Goal: Information Seeking & Learning: Learn about a topic

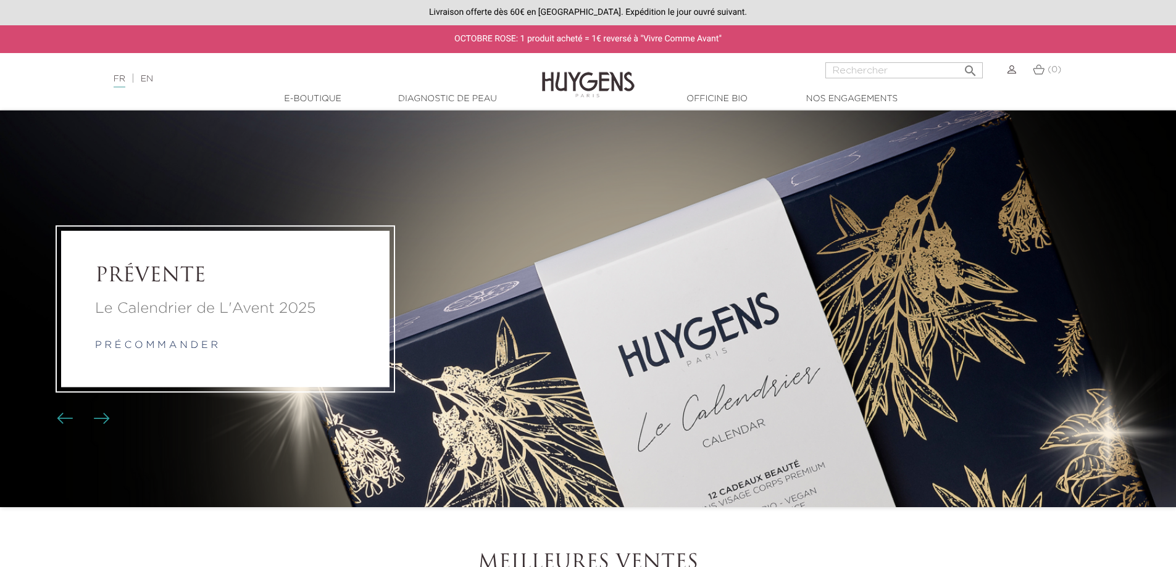
click at [598, 251] on li "PRÉVENTE Le Calendrier de L'Avent 2025 p r é c o m m a n d e r" at bounding box center [588, 308] width 1176 height 397
click at [251, 307] on p "Le Calendrier de L'Avent 2025" at bounding box center [225, 309] width 261 height 22
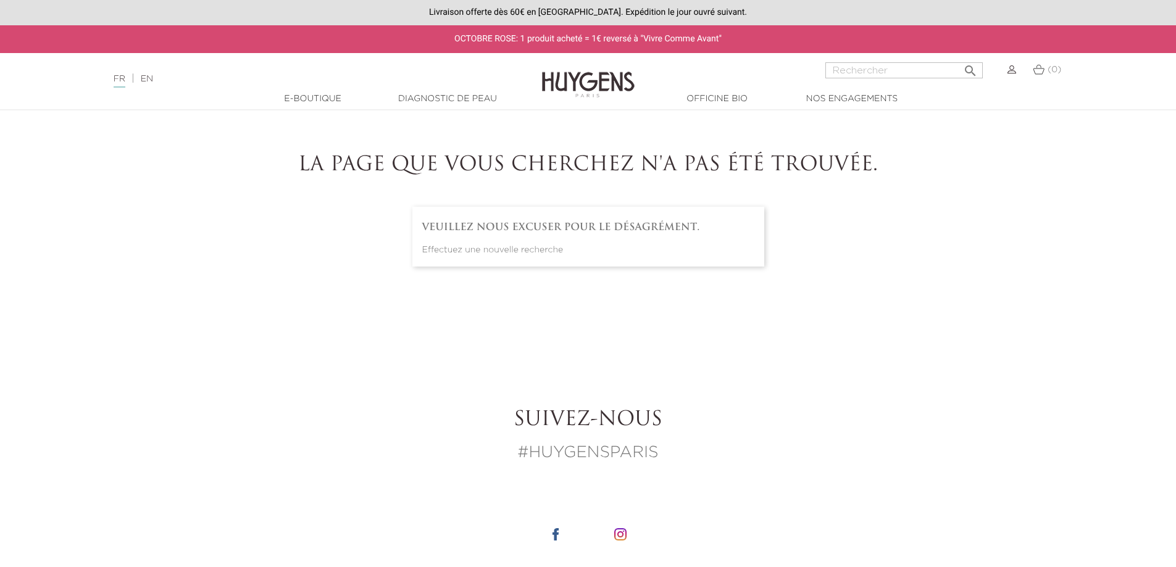
click at [152, 82] on link "EN" at bounding box center [147, 79] width 12 height 9
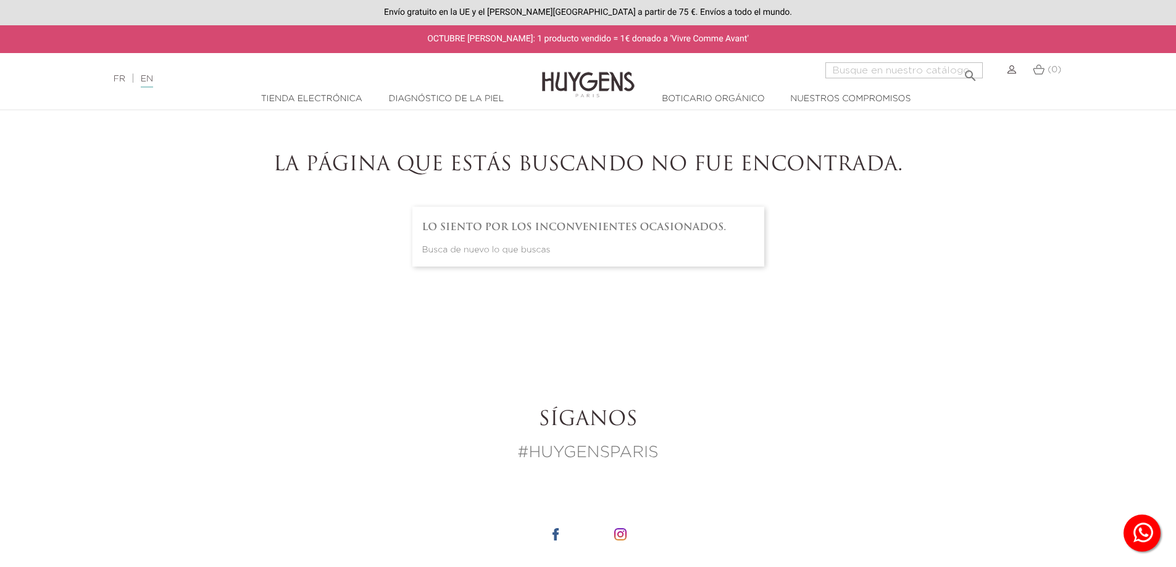
click at [578, 85] on img at bounding box center [588, 76] width 93 height 48
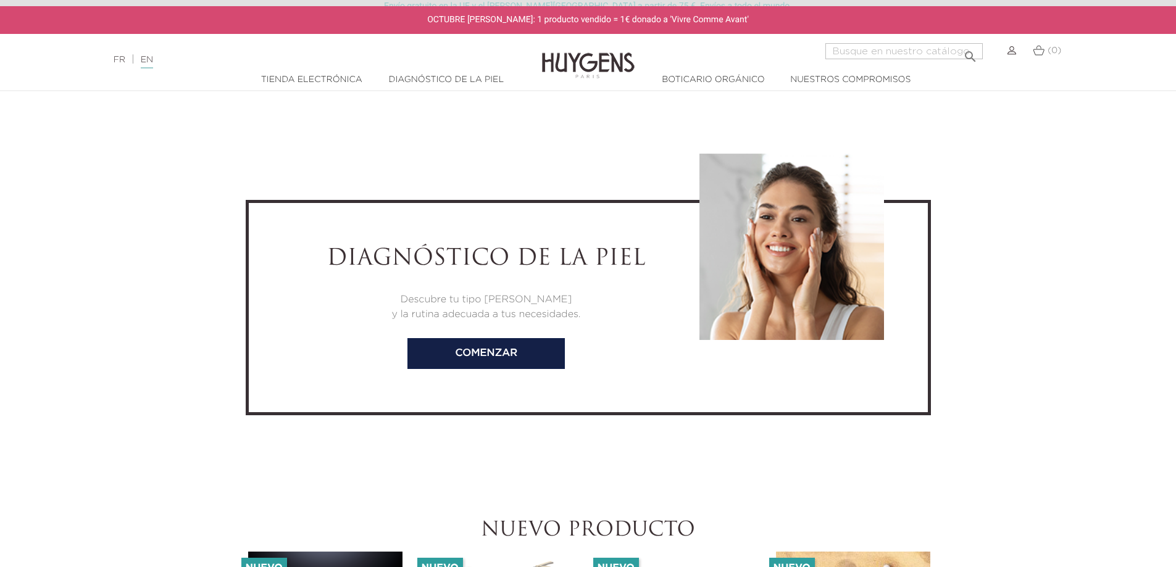
scroll to position [2840, 0]
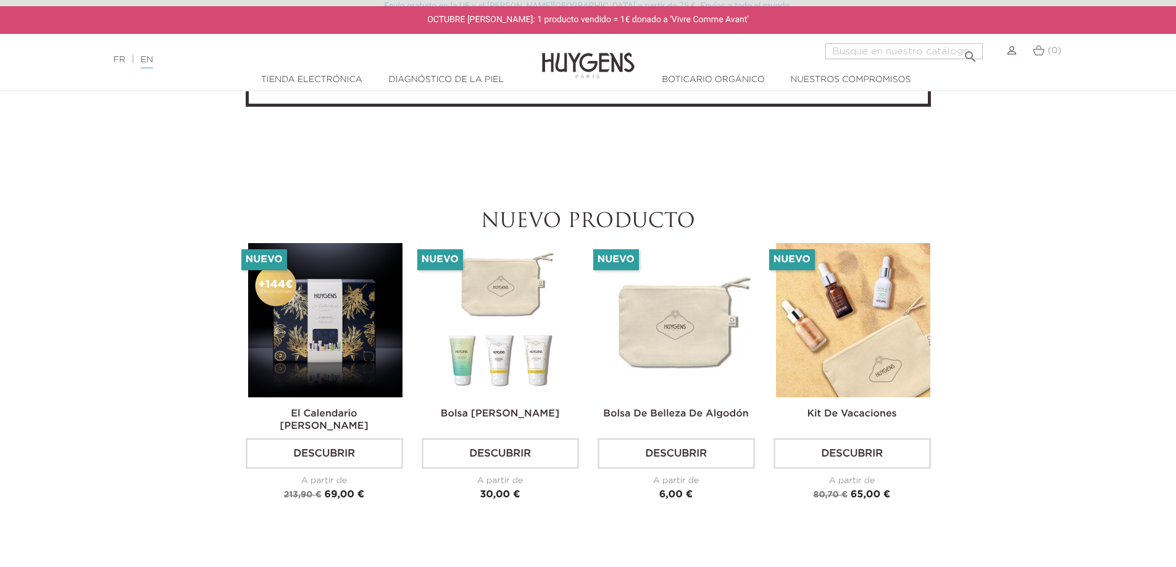
click at [512, 344] on img at bounding box center [501, 320] width 154 height 154
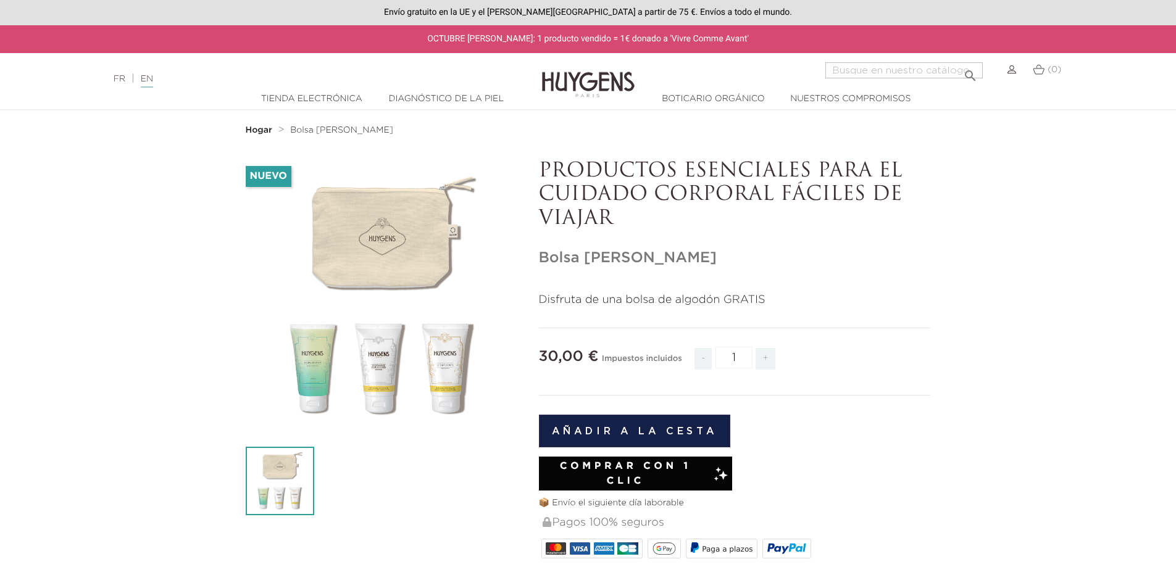
click at [283, 477] on img at bounding box center [280, 481] width 69 height 69
click at [312, 373] on div "" at bounding box center [383, 297] width 275 height 275
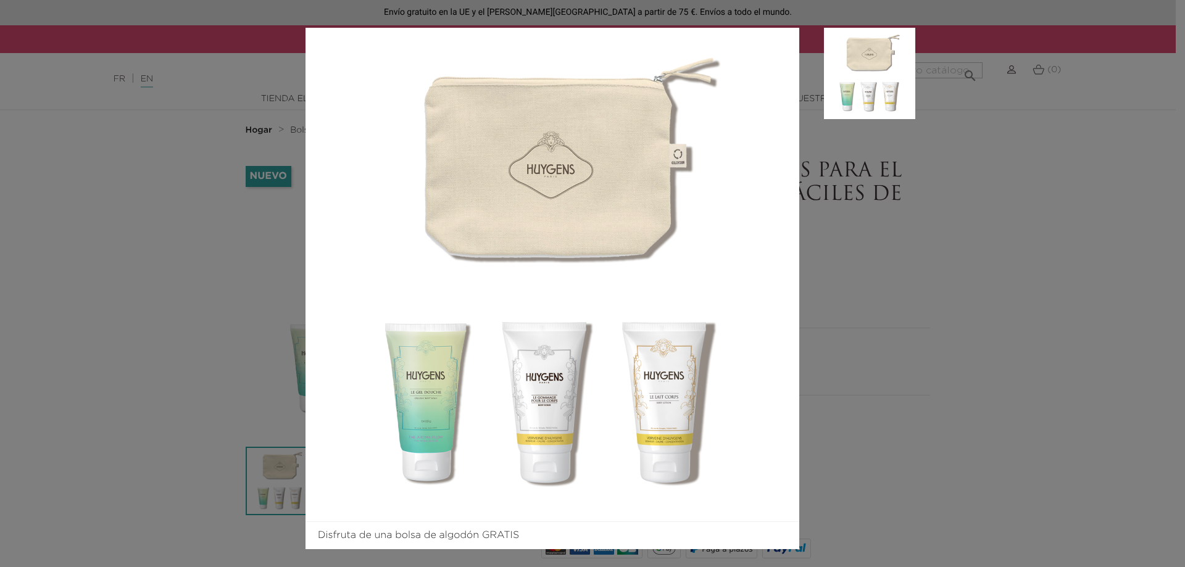
click at [917, 290] on div "Disfruta de una bolsa de algodón GRATIS" at bounding box center [592, 283] width 1185 height 567
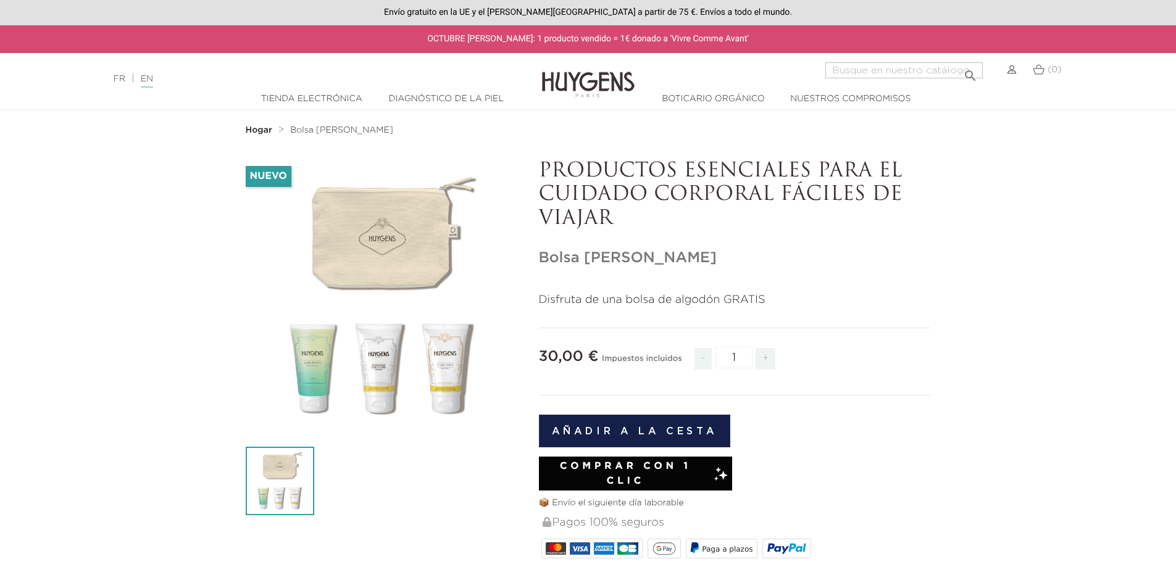
click at [586, 85] on img at bounding box center [588, 76] width 93 height 48
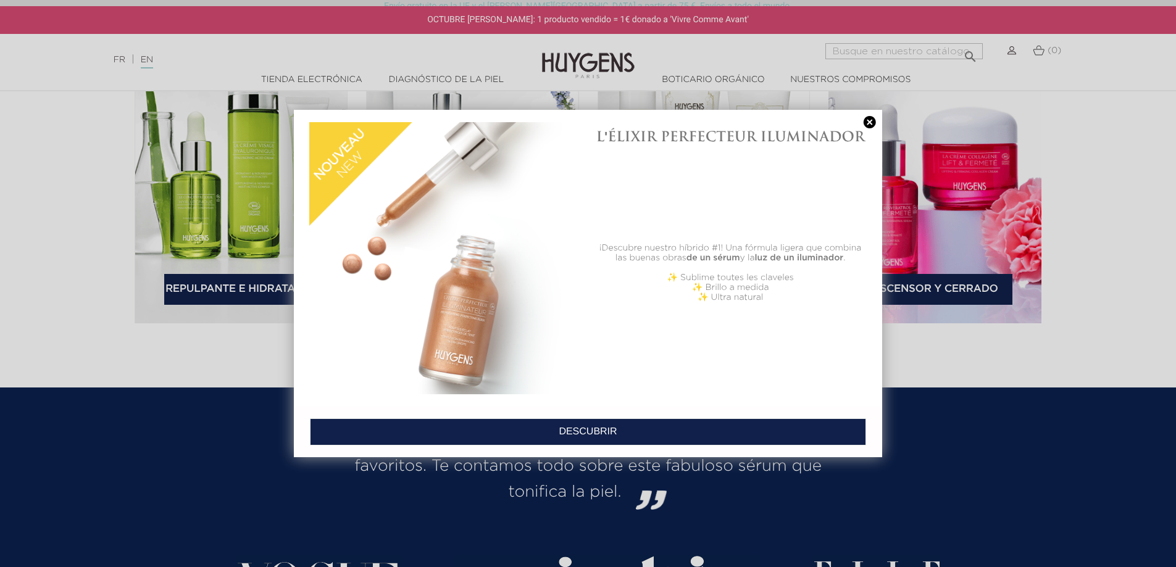
scroll to position [1790, 0]
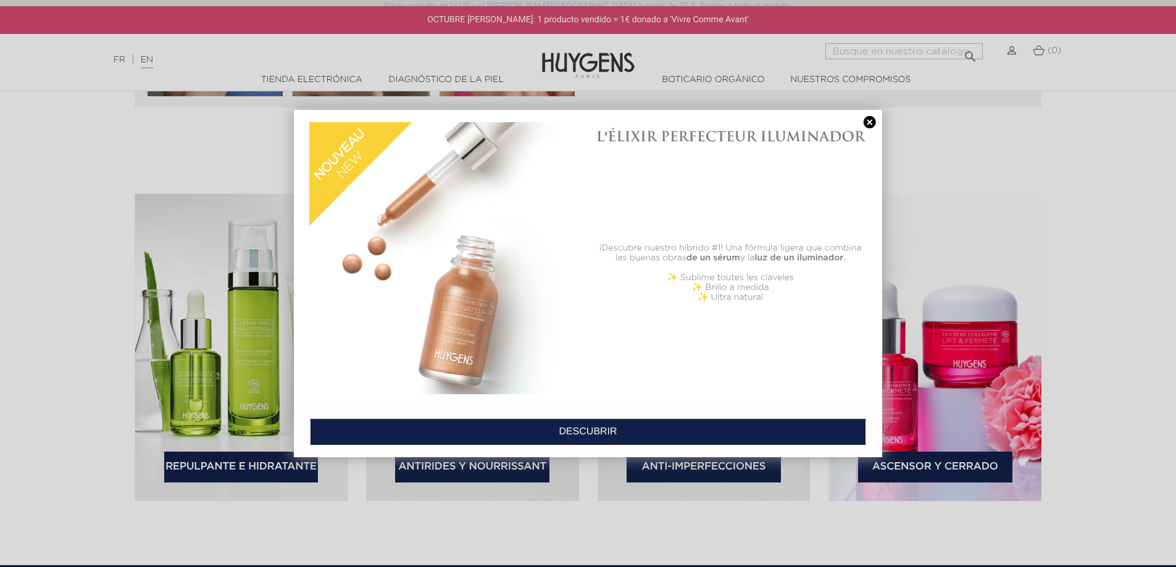
click at [872, 126] on link at bounding box center [869, 122] width 17 height 13
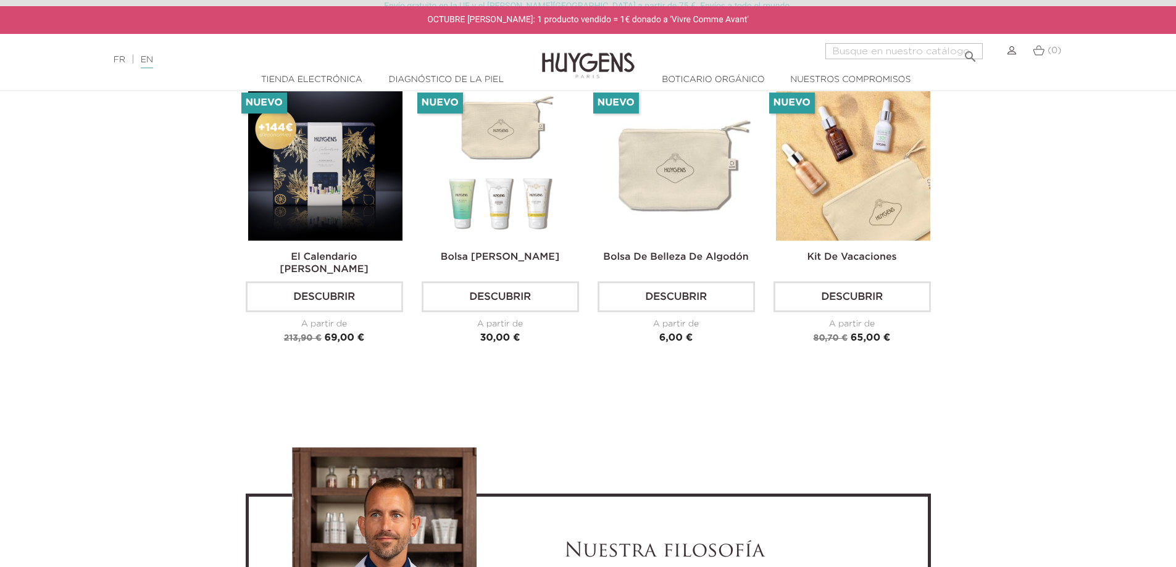
scroll to position [2901, 0]
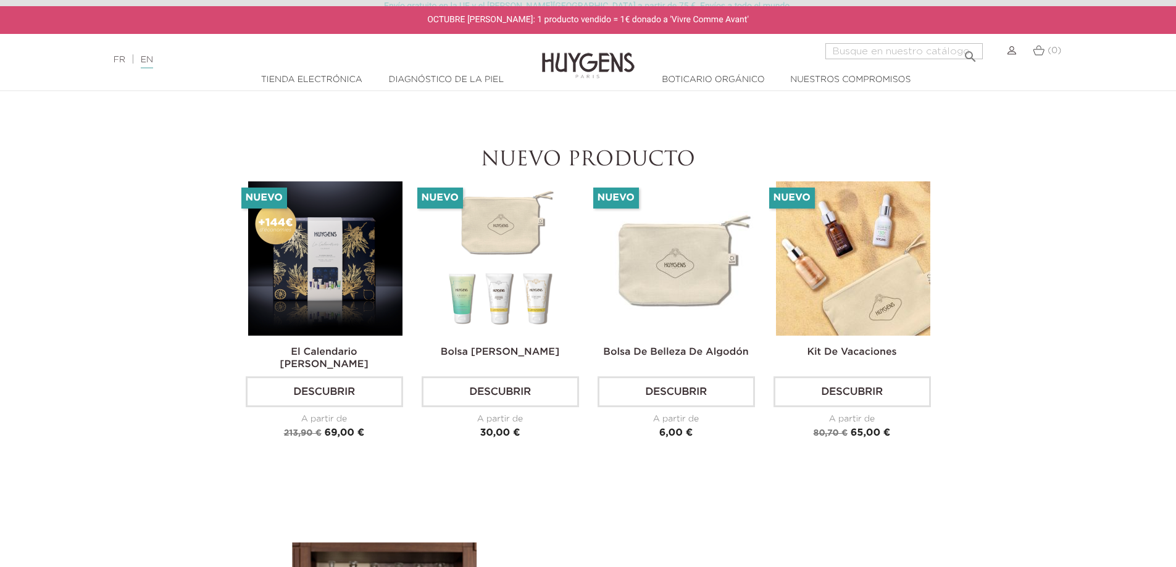
click at [328, 349] on font "El calendario de adviento" at bounding box center [324, 359] width 88 height 22
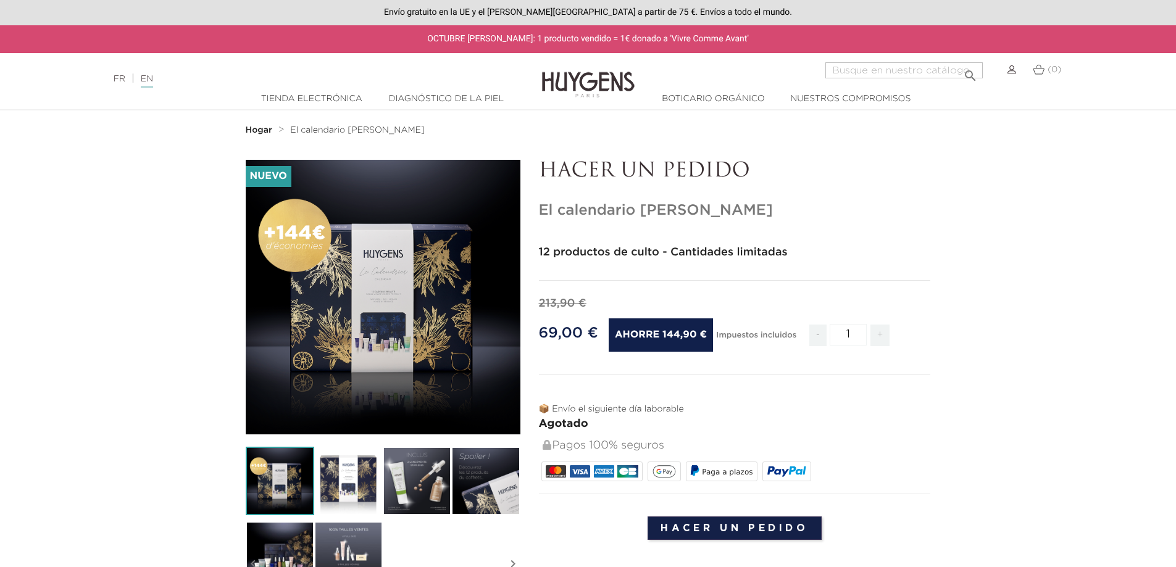
click at [415, 465] on img at bounding box center [417, 481] width 69 height 69
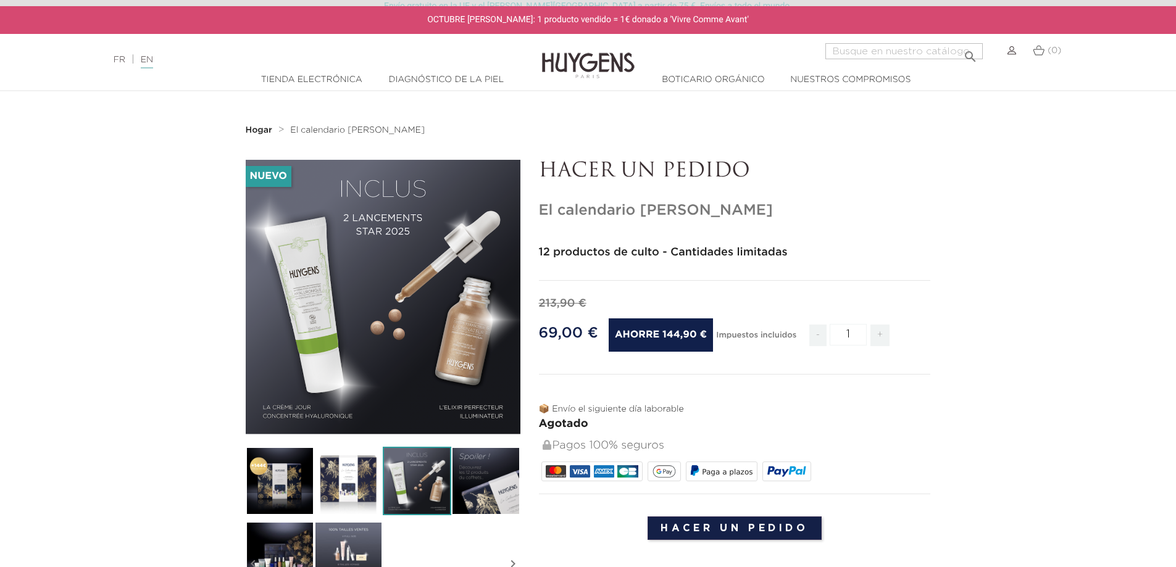
scroll to position [123, 0]
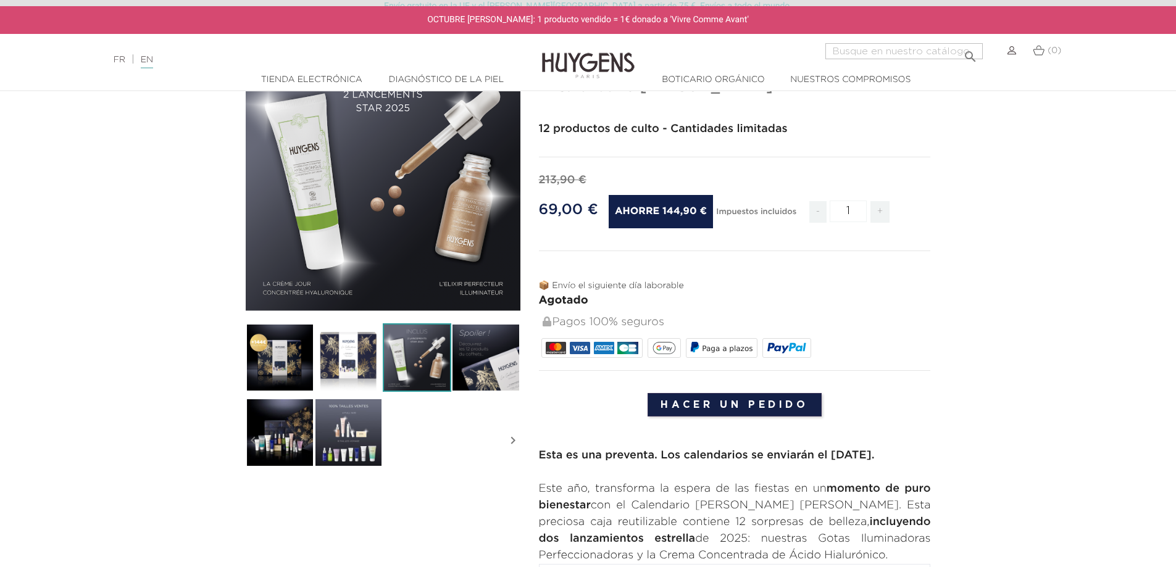
click at [322, 446] on img at bounding box center [348, 432] width 69 height 69
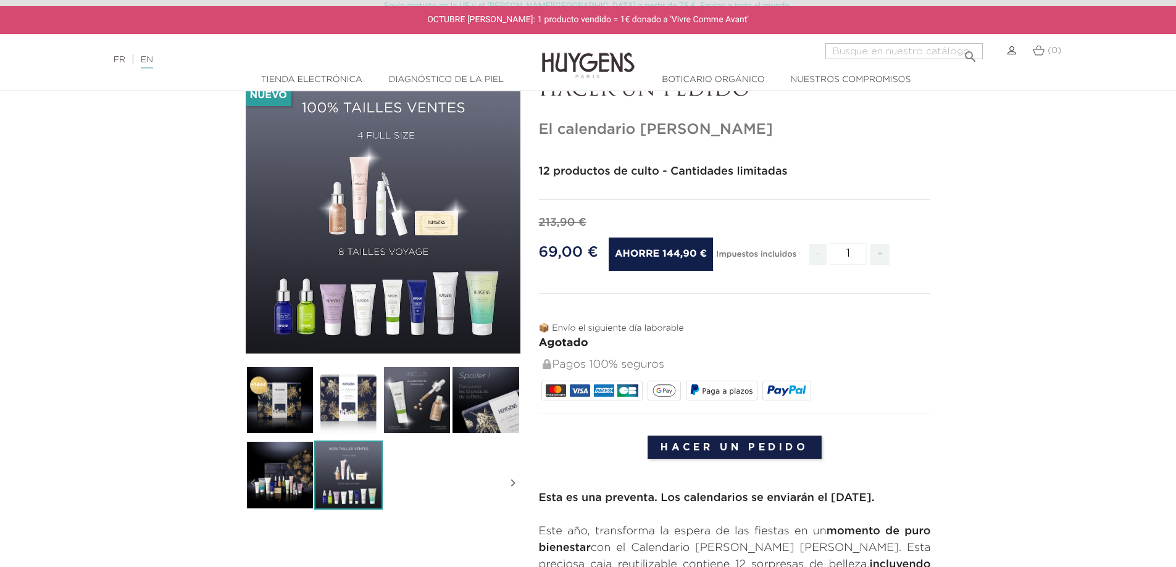
scroll to position [62, 0]
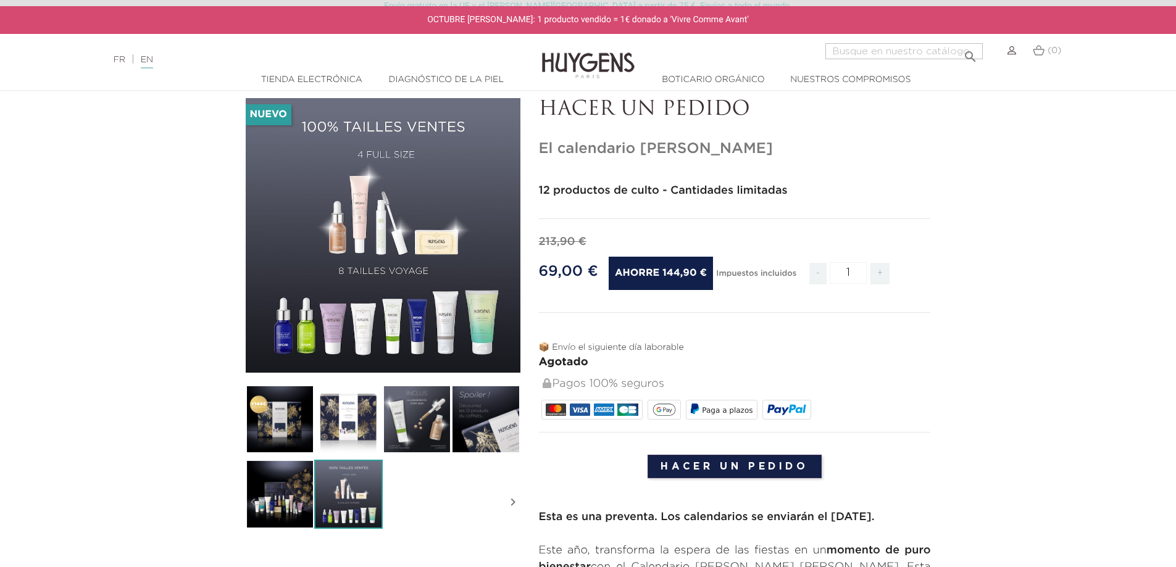
click at [383, 294] on div "" at bounding box center [383, 235] width 275 height 275
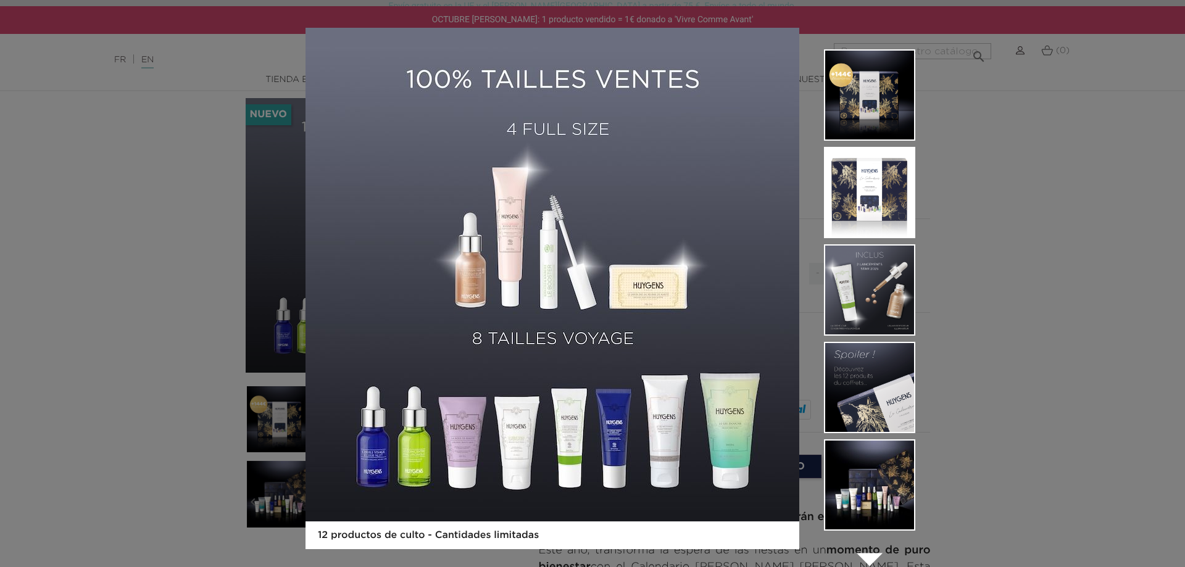
click at [890, 492] on img at bounding box center [869, 485] width 91 height 91
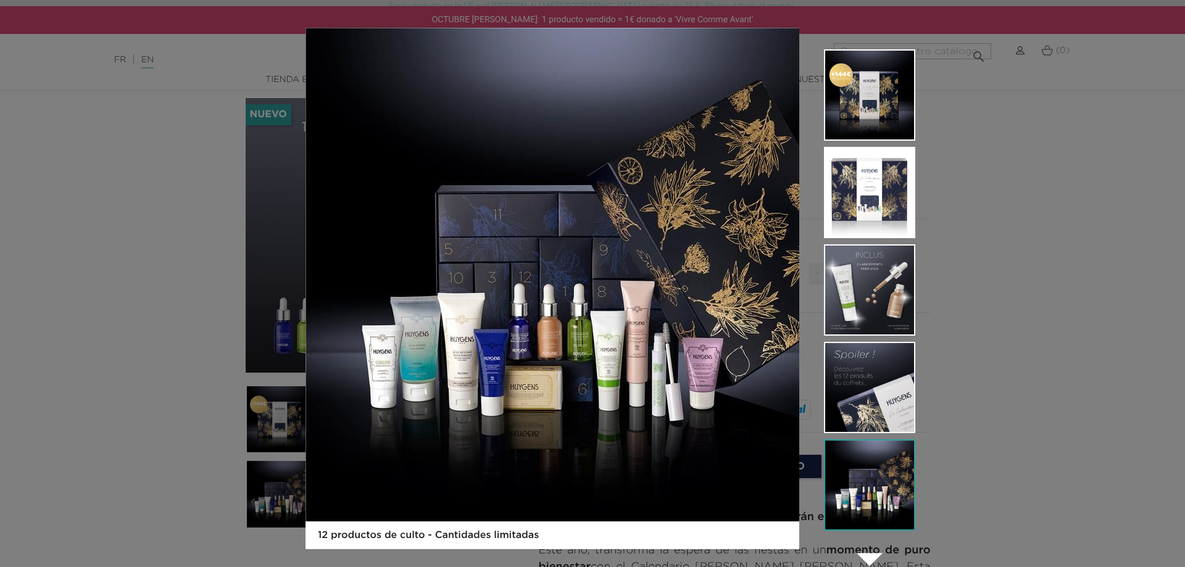
click at [1038, 370] on div "12 productos de culto - Cantidades limitadas  " at bounding box center [592, 283] width 1185 height 567
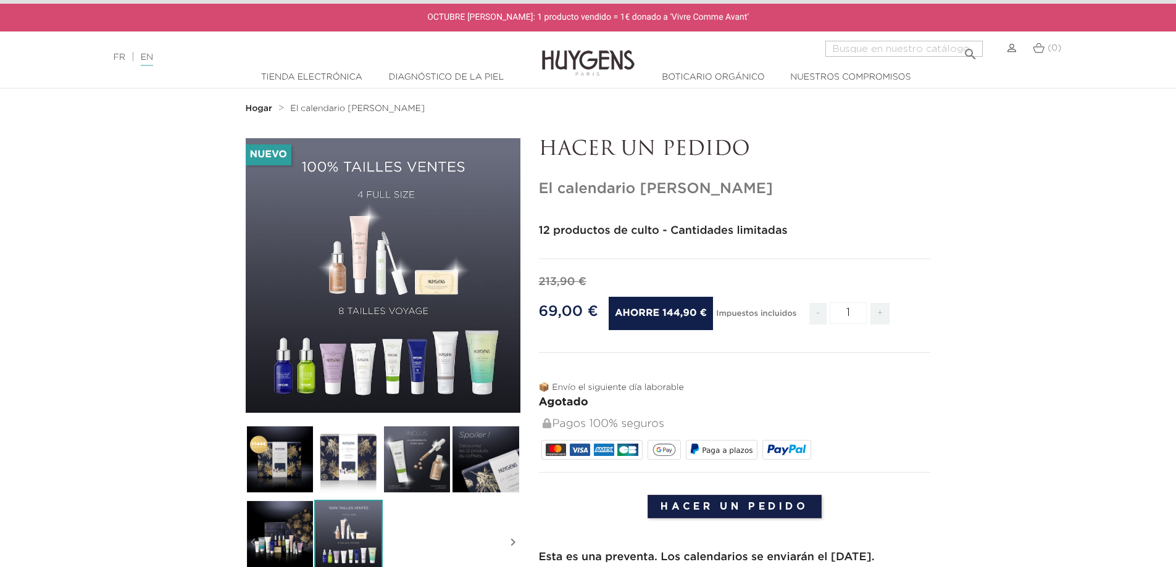
scroll to position [0, 0]
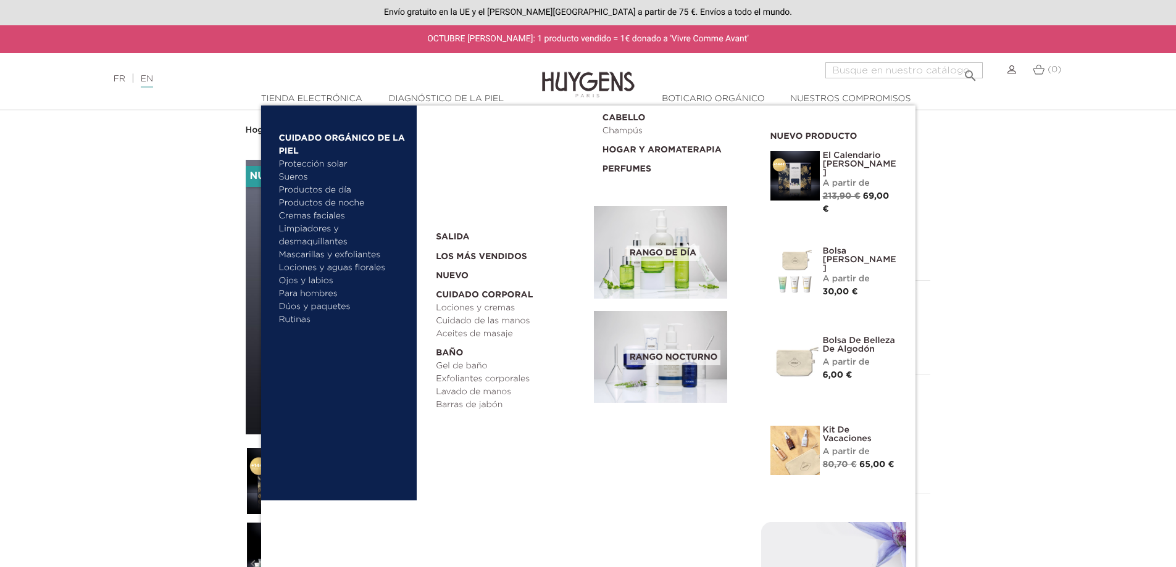
click at [672, 278] on img at bounding box center [660, 252] width 133 height 93
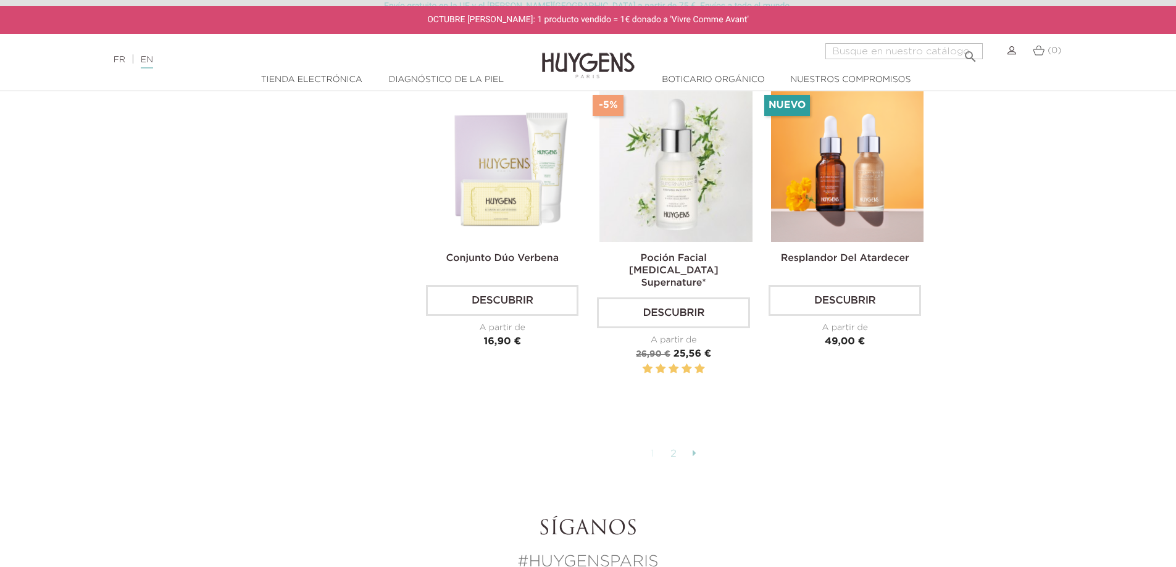
scroll to position [2963, 0]
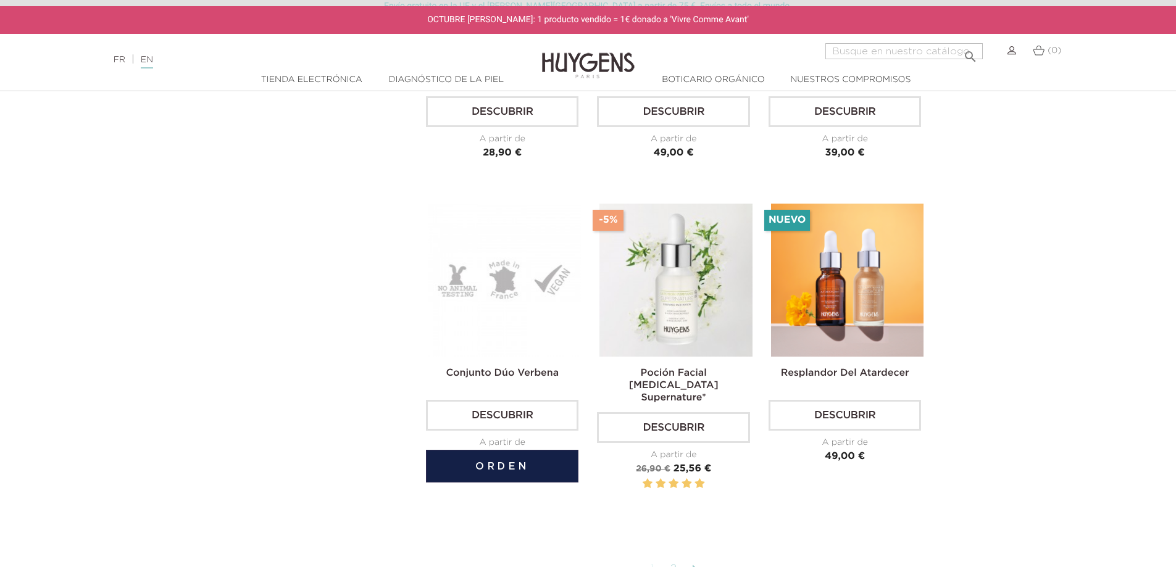
click at [498, 289] on img at bounding box center [504, 280] width 152 height 152
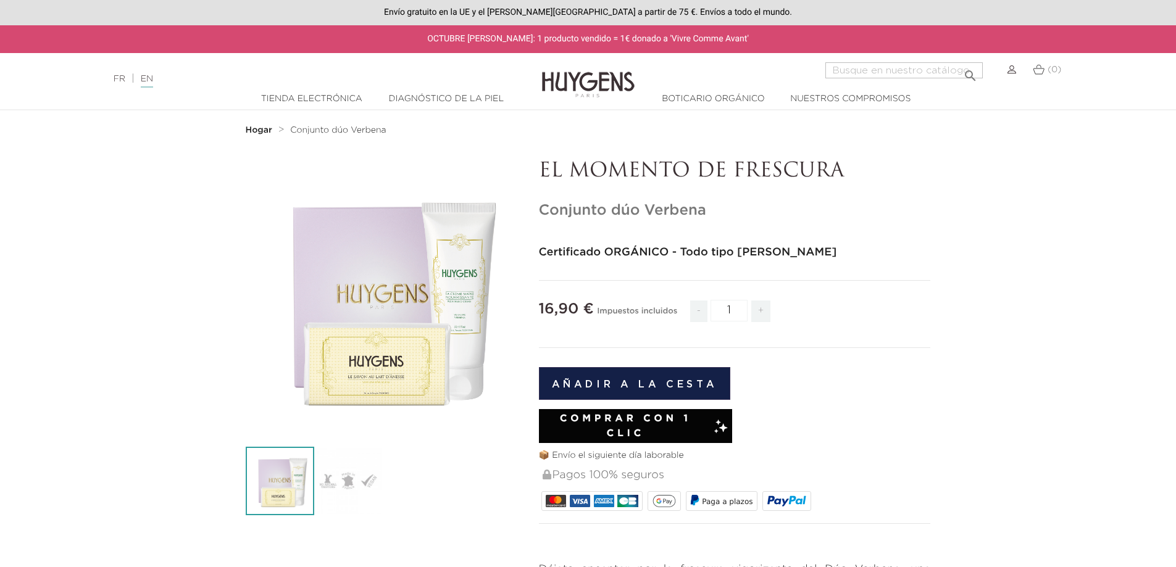
click at [375, 359] on div "" at bounding box center [383, 297] width 275 height 275
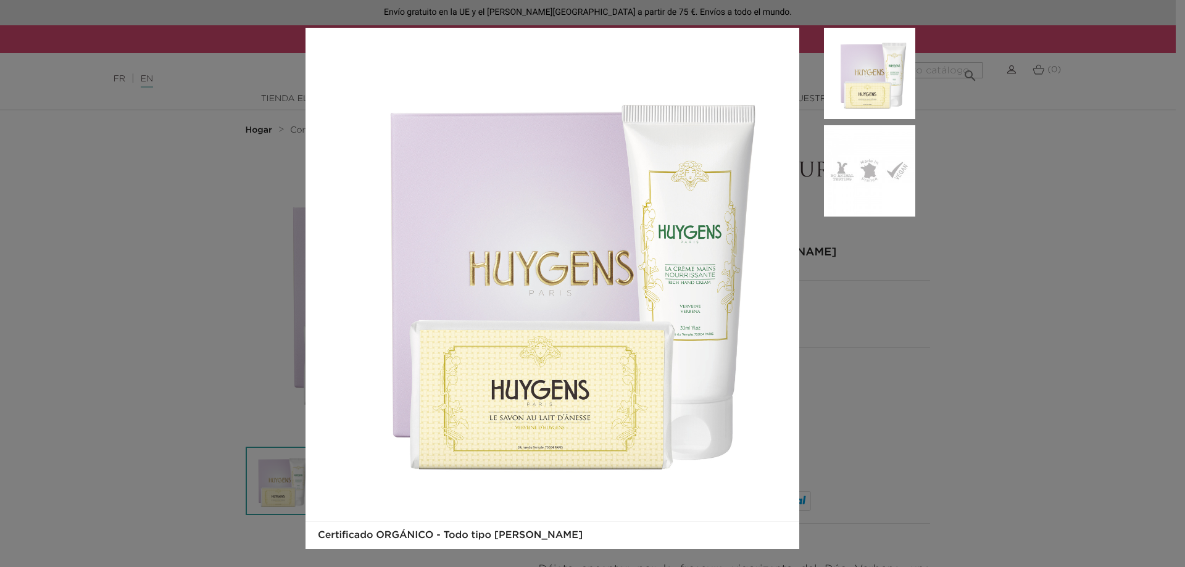
click at [899, 329] on aside at bounding box center [857, 289] width 116 height 522
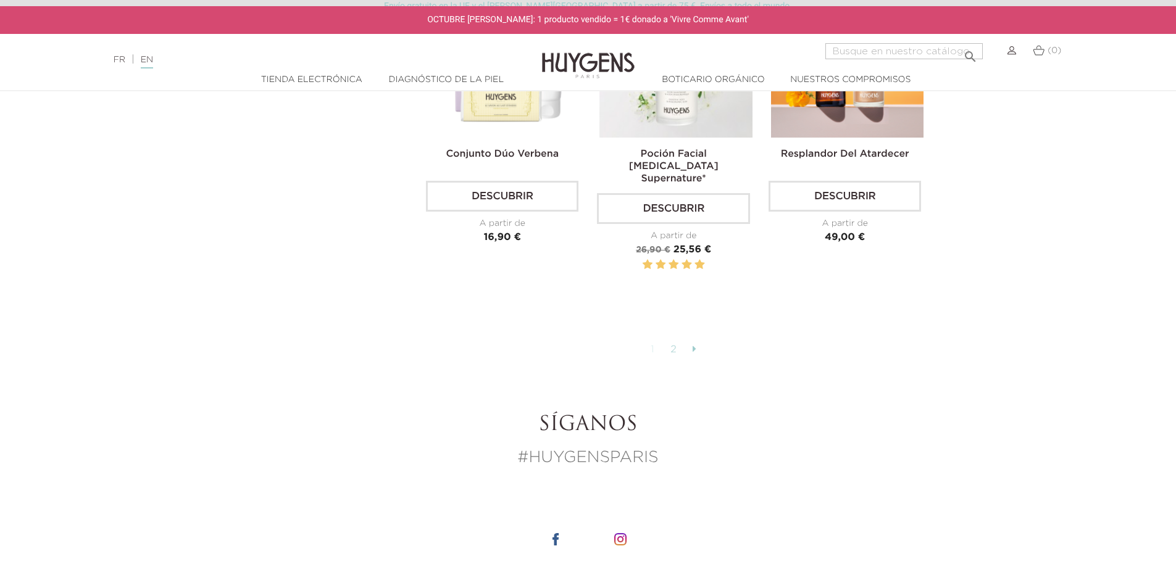
scroll to position [3210, 0]
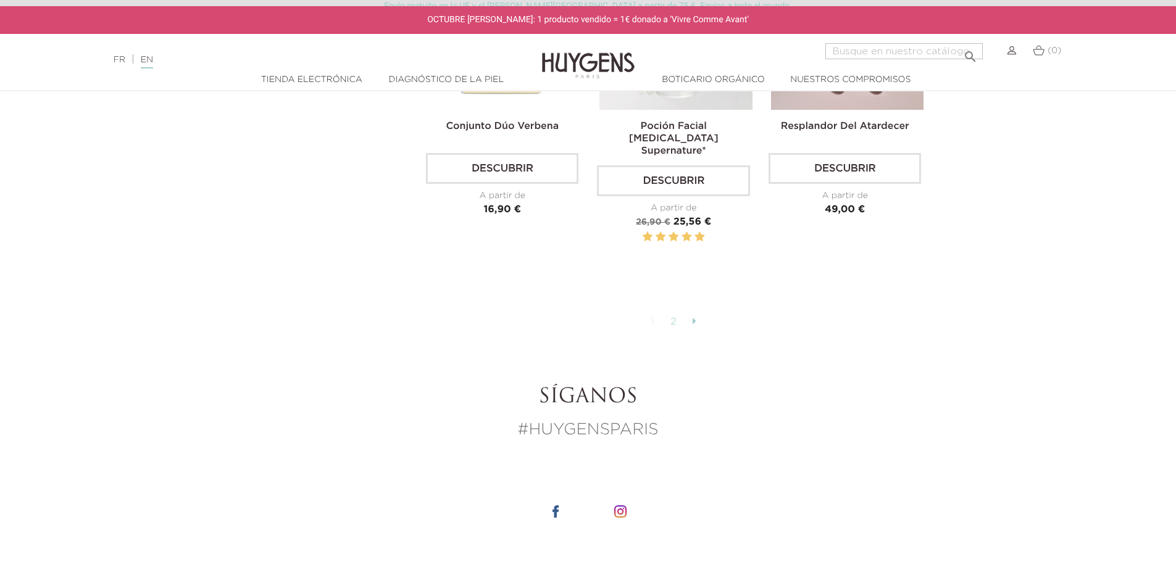
click at [677, 317] on font "2" at bounding box center [673, 322] width 7 height 10
click at [698, 312] on link at bounding box center [694, 322] width 16 height 21
click at [654, 317] on font "1" at bounding box center [653, 322] width 4 height 10
click at [671, 317] on font "2" at bounding box center [673, 322] width 7 height 10
click at [673, 317] on font "2" at bounding box center [673, 322] width 7 height 10
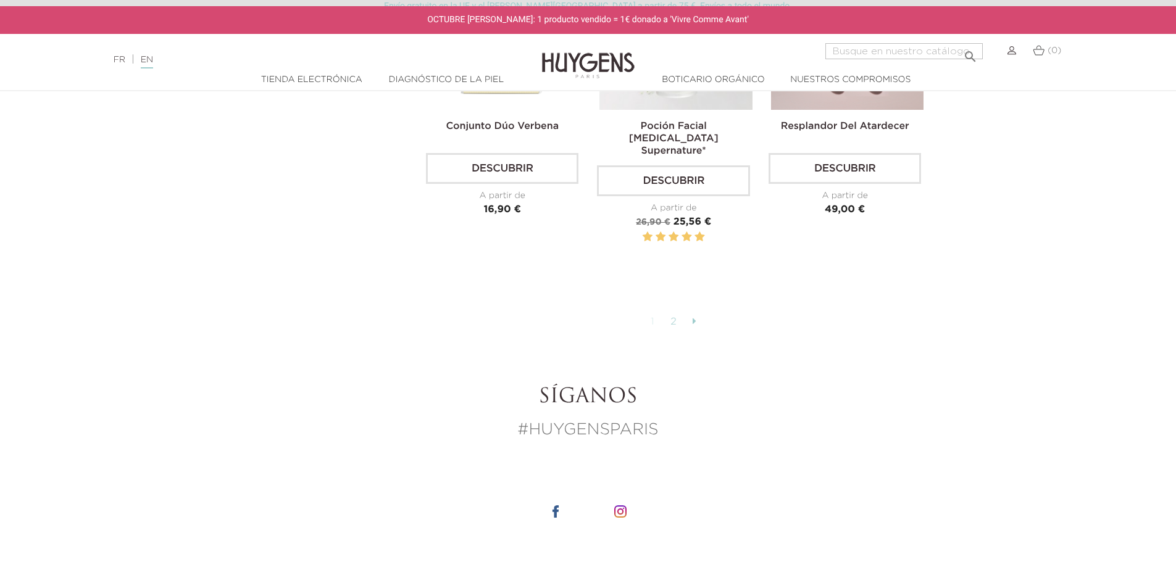
scroll to position [2901, 0]
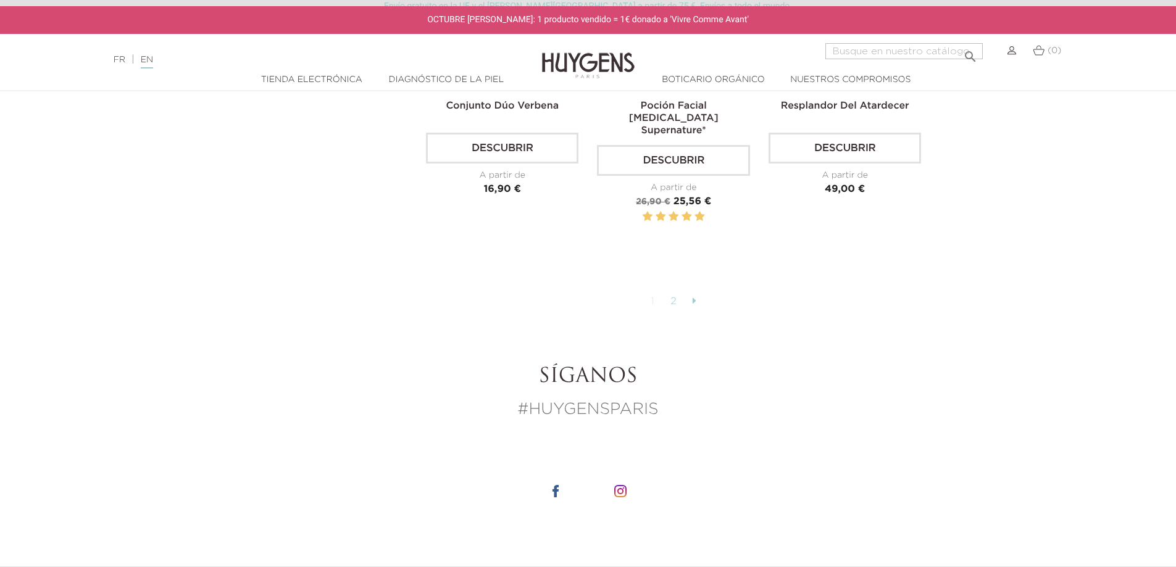
scroll to position [3148, 0]
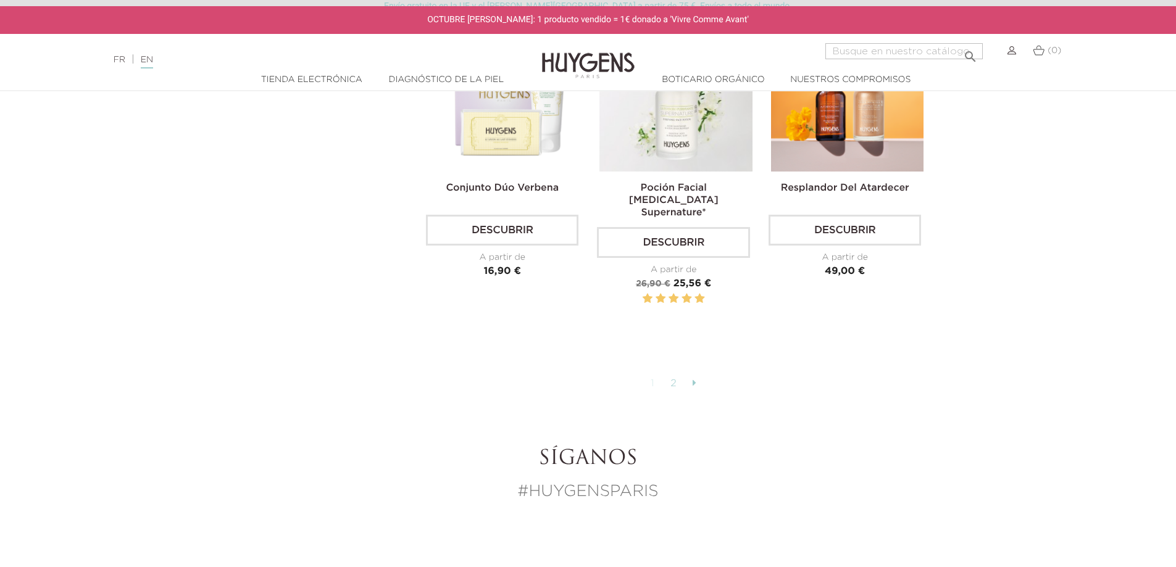
click at [693, 378] on icon at bounding box center [695, 383] width 4 height 10
click at [677, 379] on font "2" at bounding box center [673, 384] width 7 height 10
click at [668, 373] on link "2" at bounding box center [673, 383] width 19 height 21
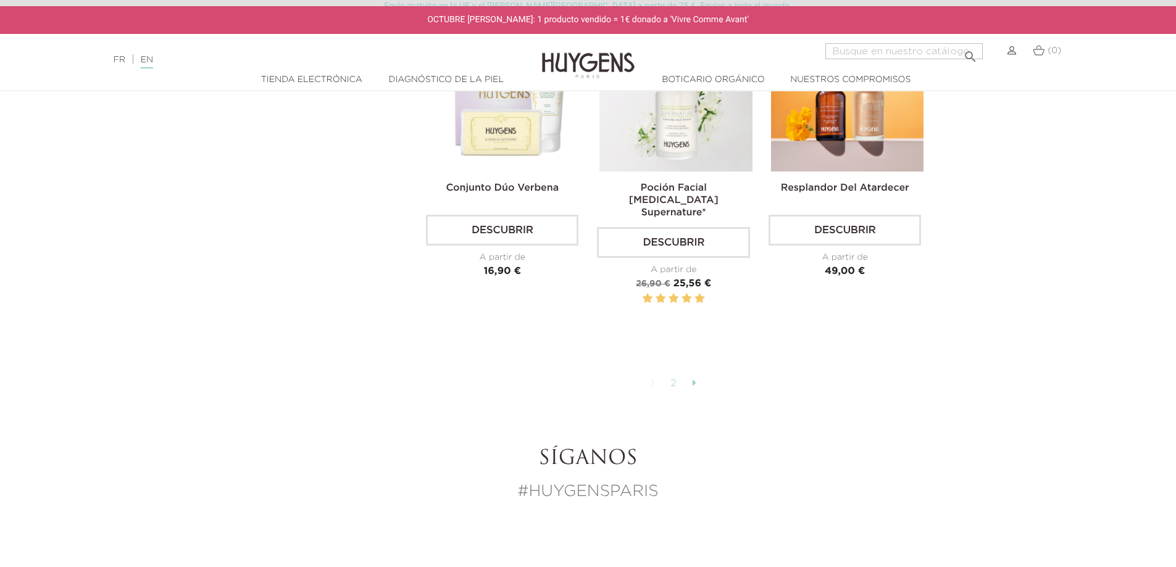
click at [668, 373] on link "2" at bounding box center [673, 383] width 19 height 21
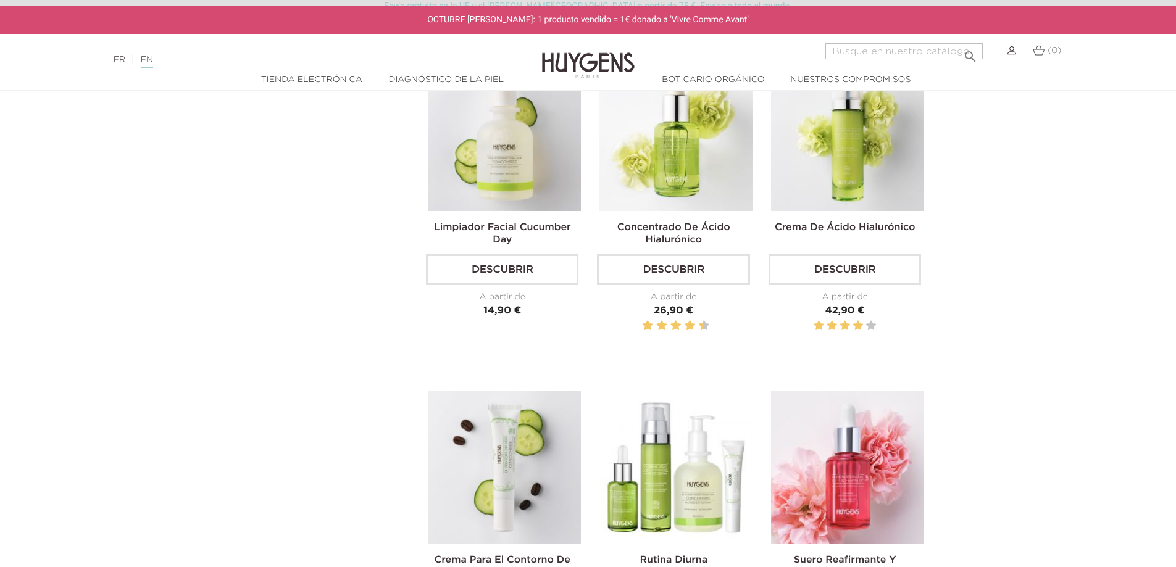
scroll to position [679, 0]
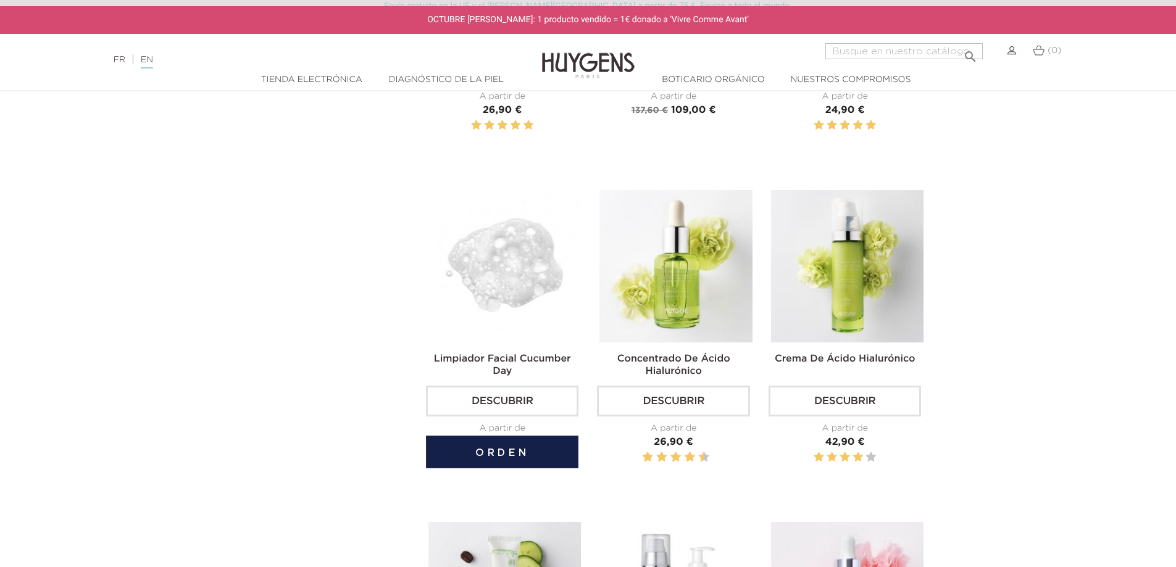
click at [514, 360] on font "Limpiador facial Cucumber Day" at bounding box center [502, 365] width 137 height 22
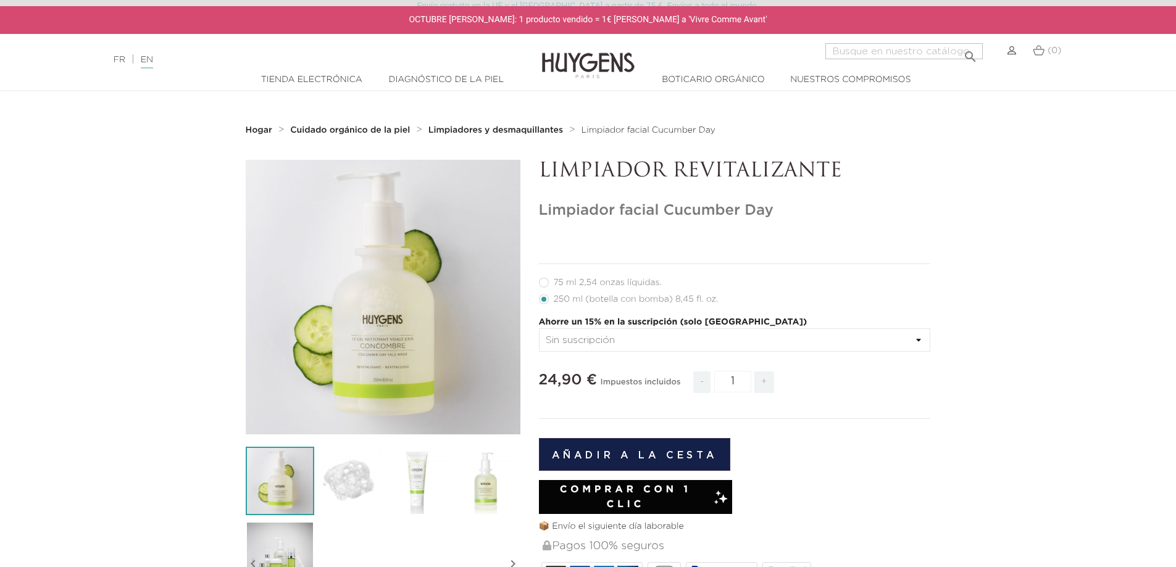
scroll to position [185, 0]
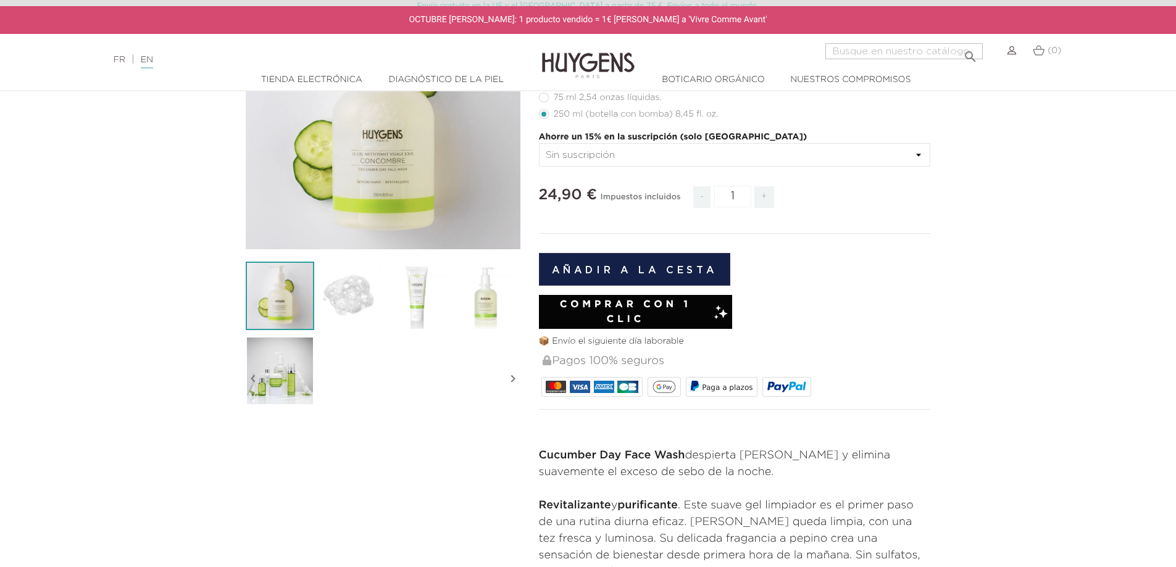
click at [411, 302] on img at bounding box center [417, 296] width 69 height 69
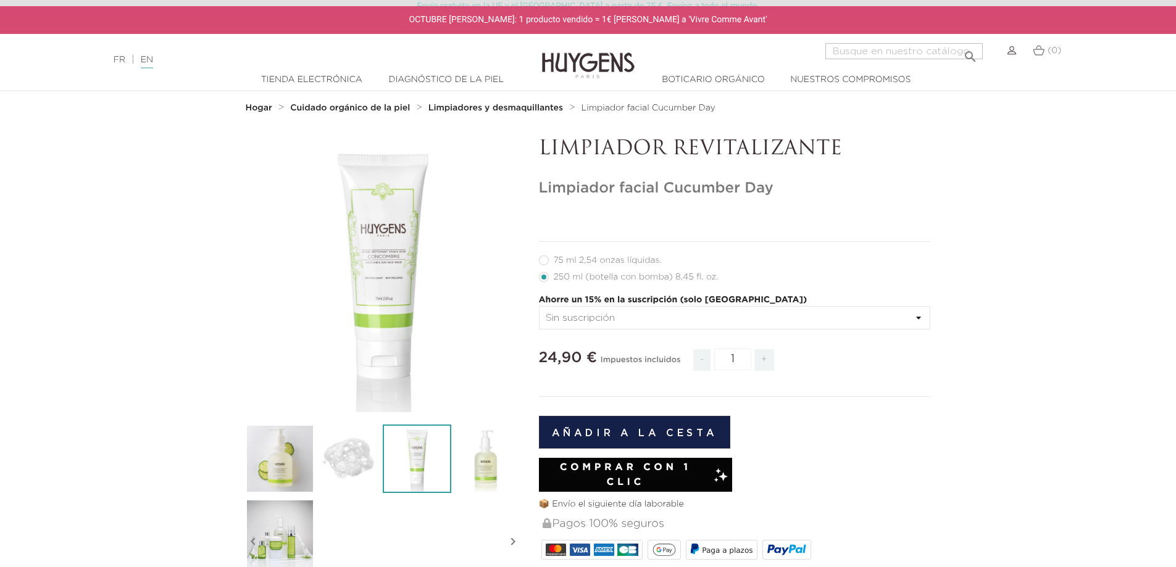
scroll to position [0, 0]
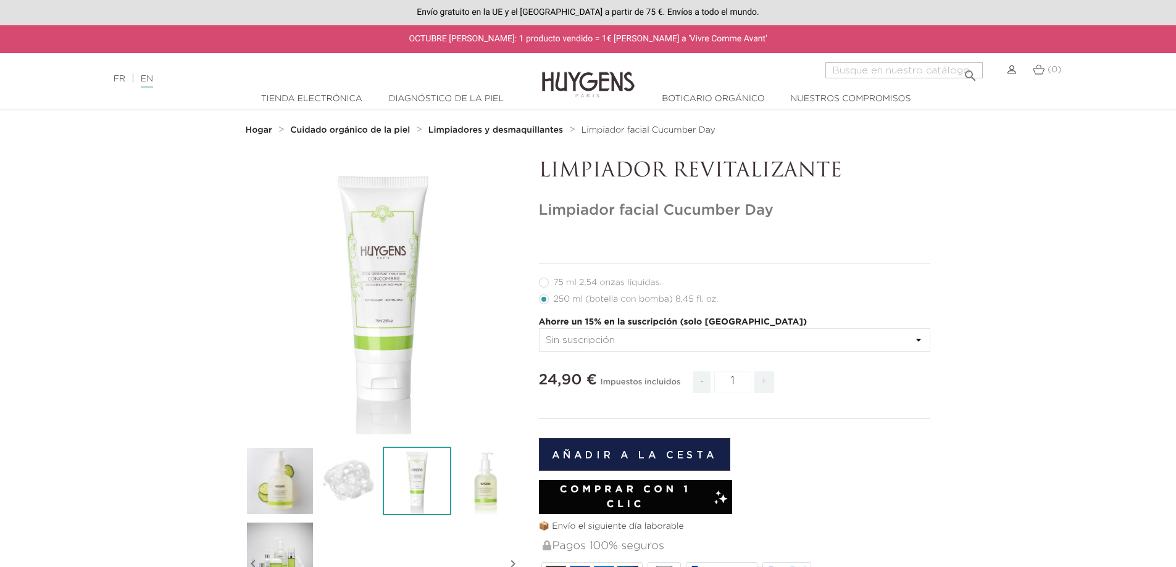
click at [379, 304] on font "" at bounding box center [383, 318] width 62 height 62
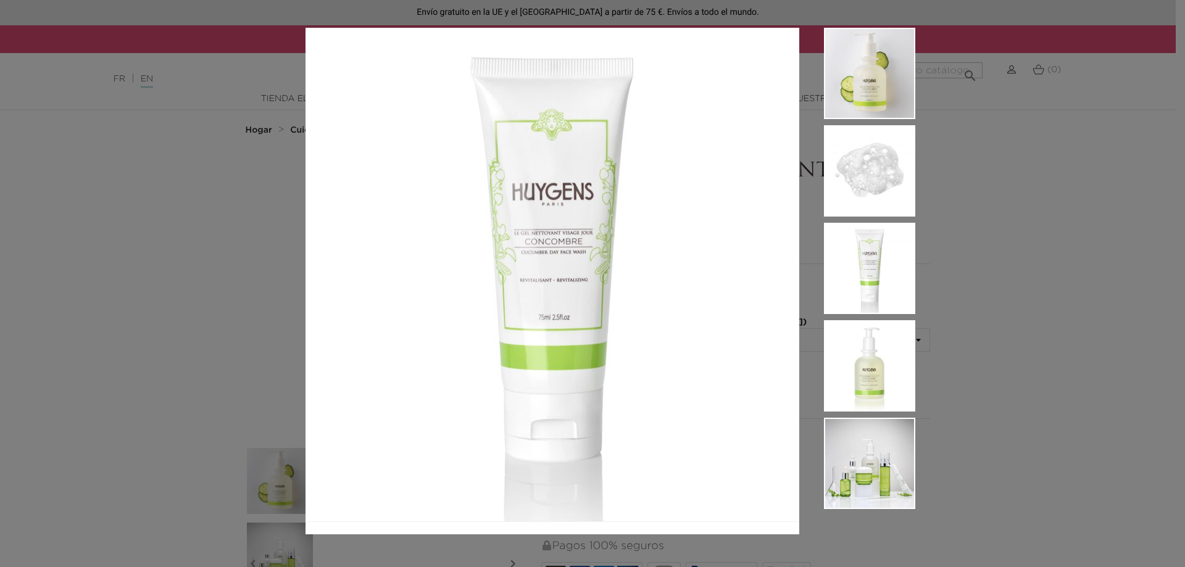
click at [1030, 334] on div at bounding box center [592, 283] width 1185 height 567
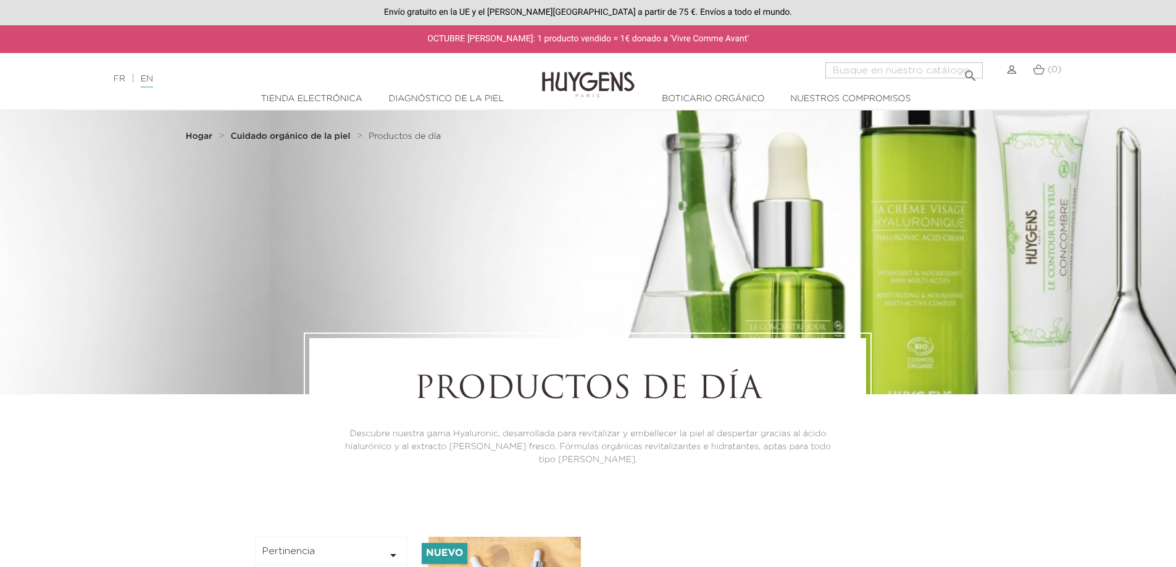
click at [196, 134] on font "Hogar" at bounding box center [199, 136] width 27 height 9
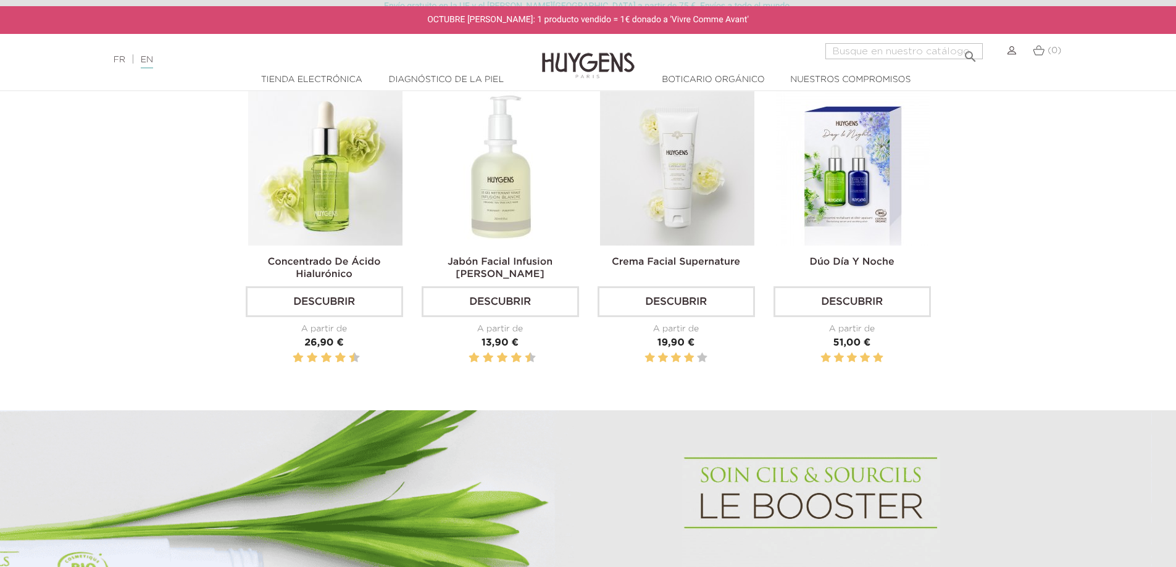
click at [495, 184] on img at bounding box center [501, 168] width 154 height 154
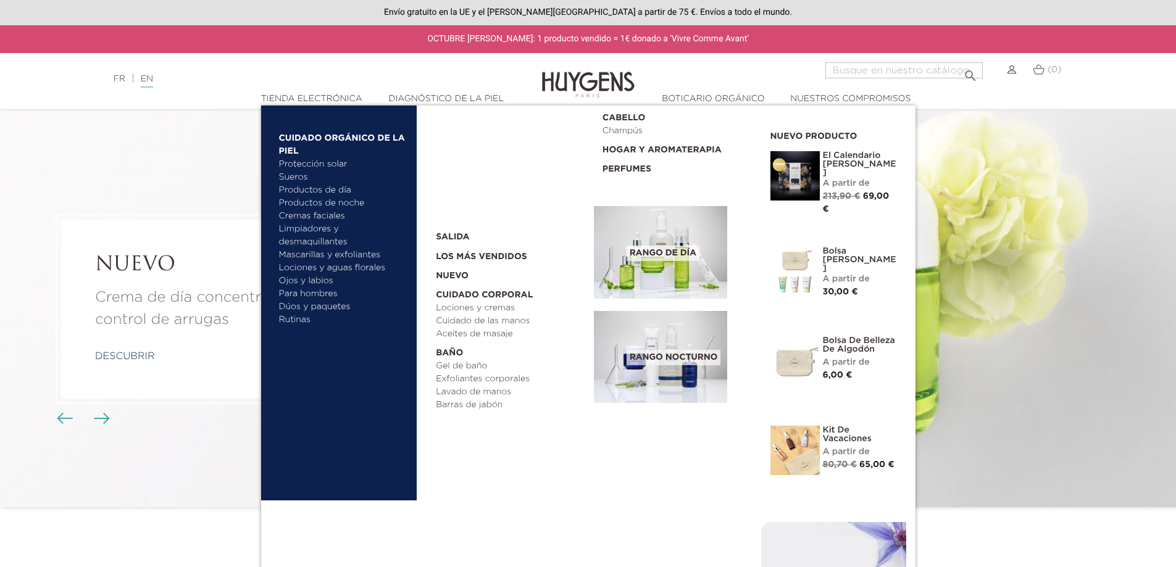
click at [315, 304] on font "Dúos y paquetes" at bounding box center [315, 306] width 72 height 9
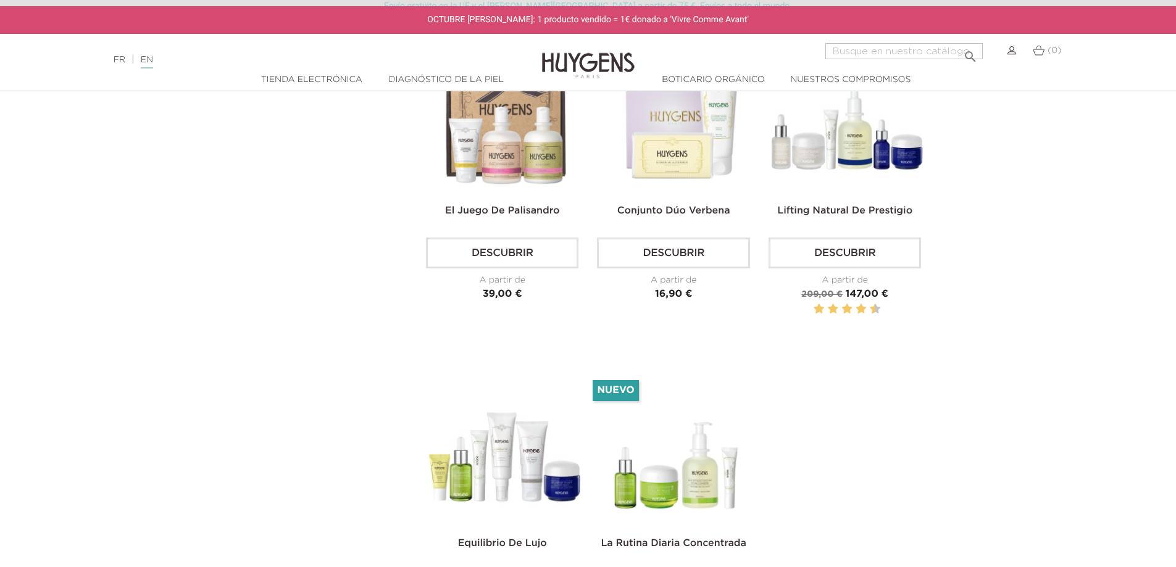
scroll to position [2901, 0]
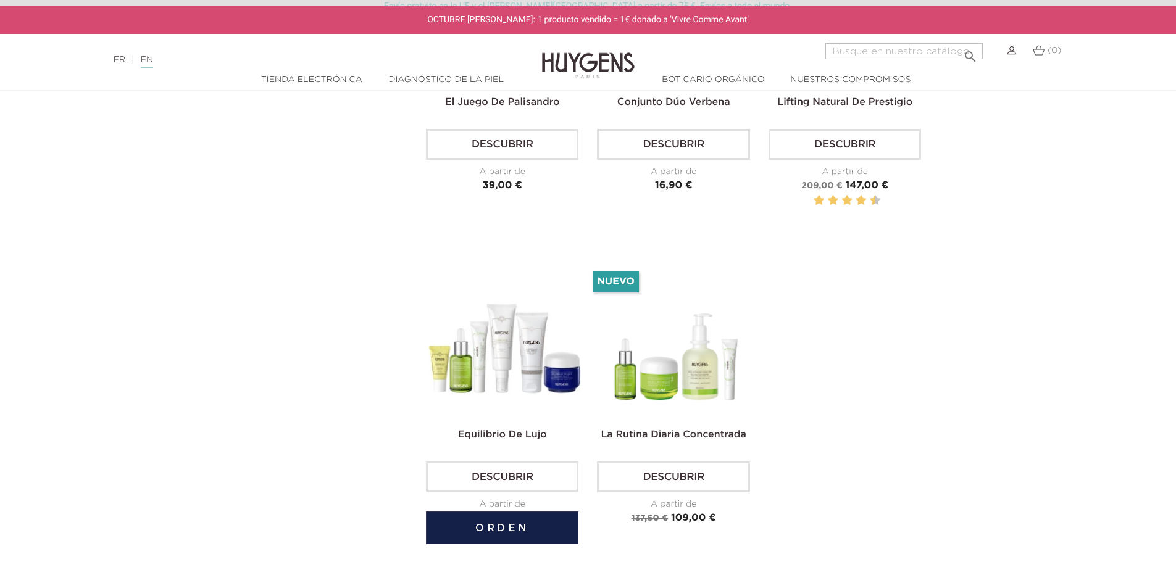
click at [485, 357] on img at bounding box center [504, 341] width 152 height 152
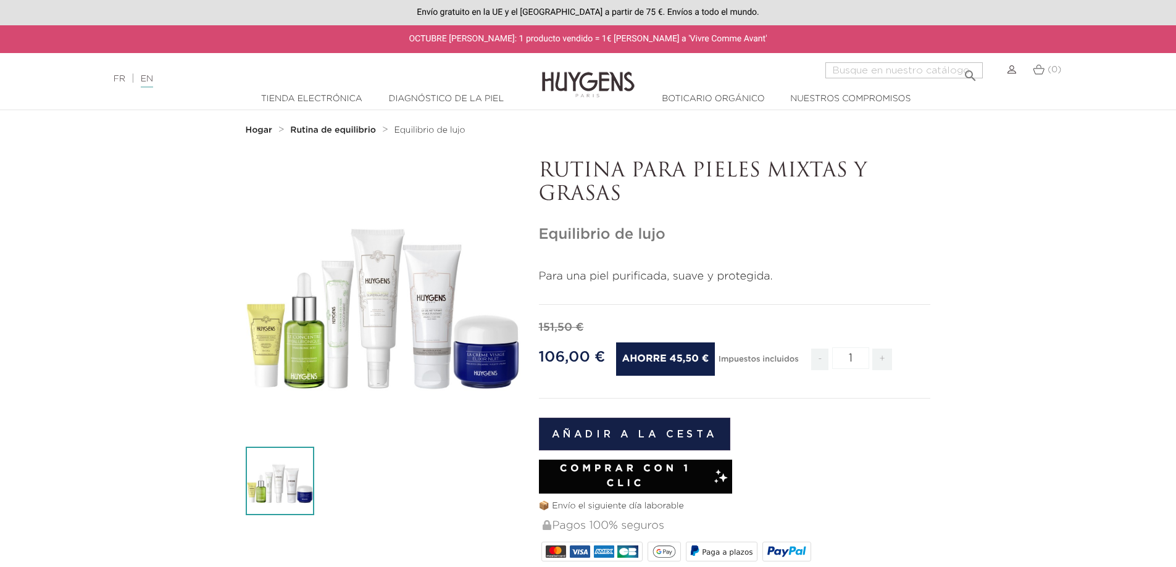
click at [382, 335] on font "" at bounding box center [383, 318] width 62 height 62
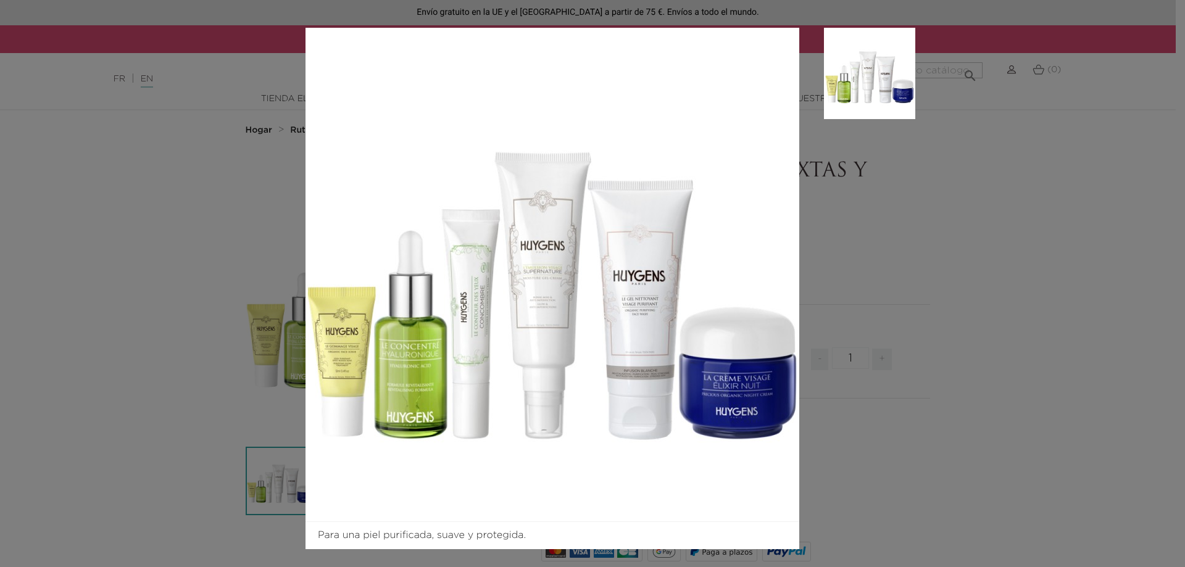
click at [904, 240] on aside at bounding box center [857, 289] width 116 height 522
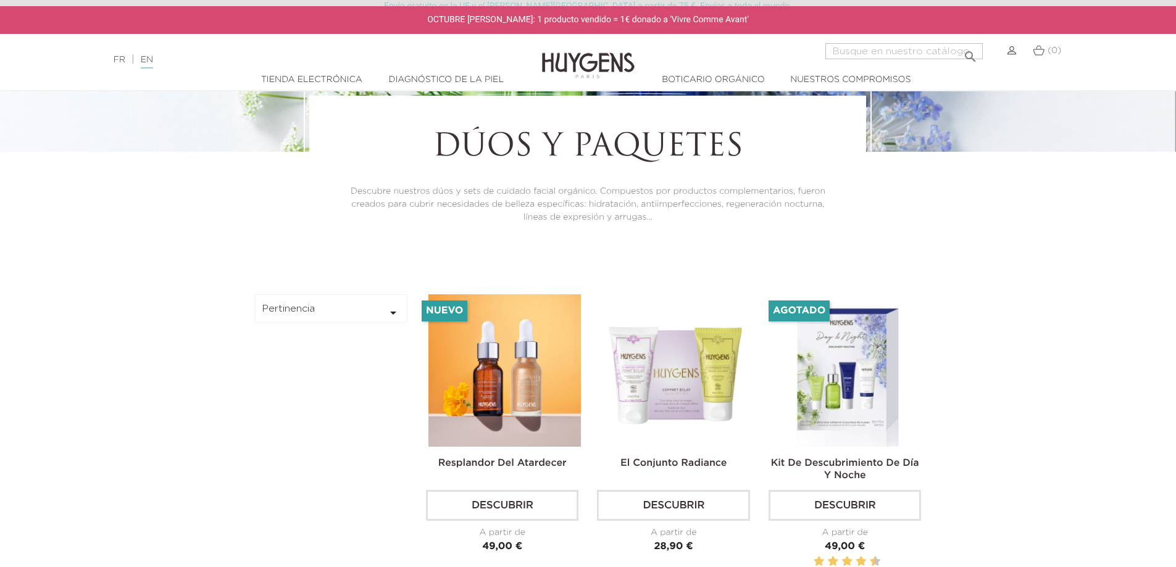
scroll to position [62, 0]
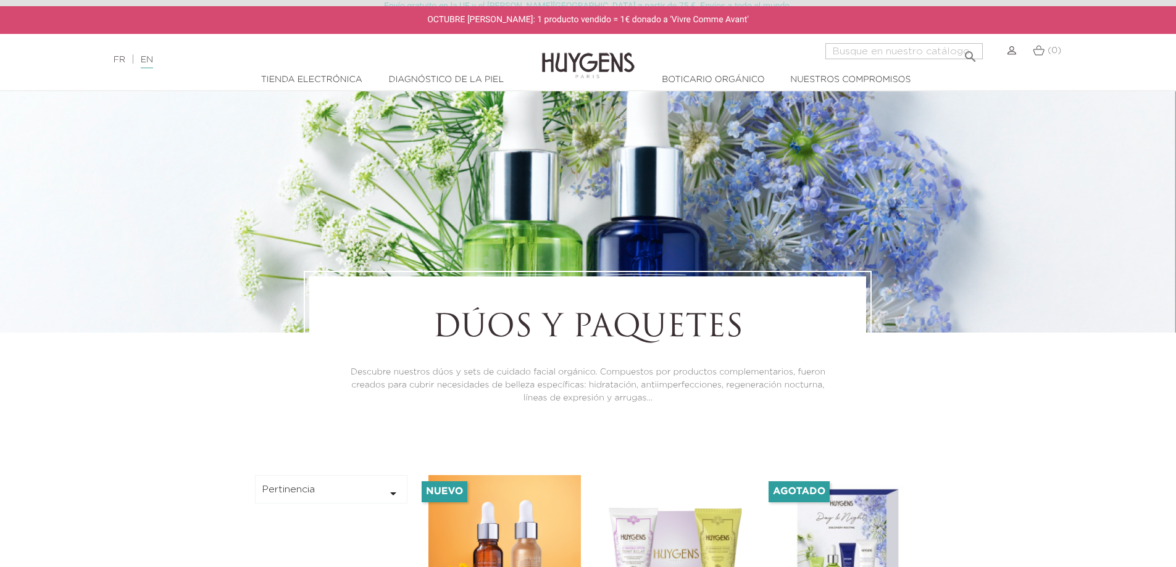
click at [306, 79] on font "Tienda electrónica" at bounding box center [311, 79] width 101 height 9
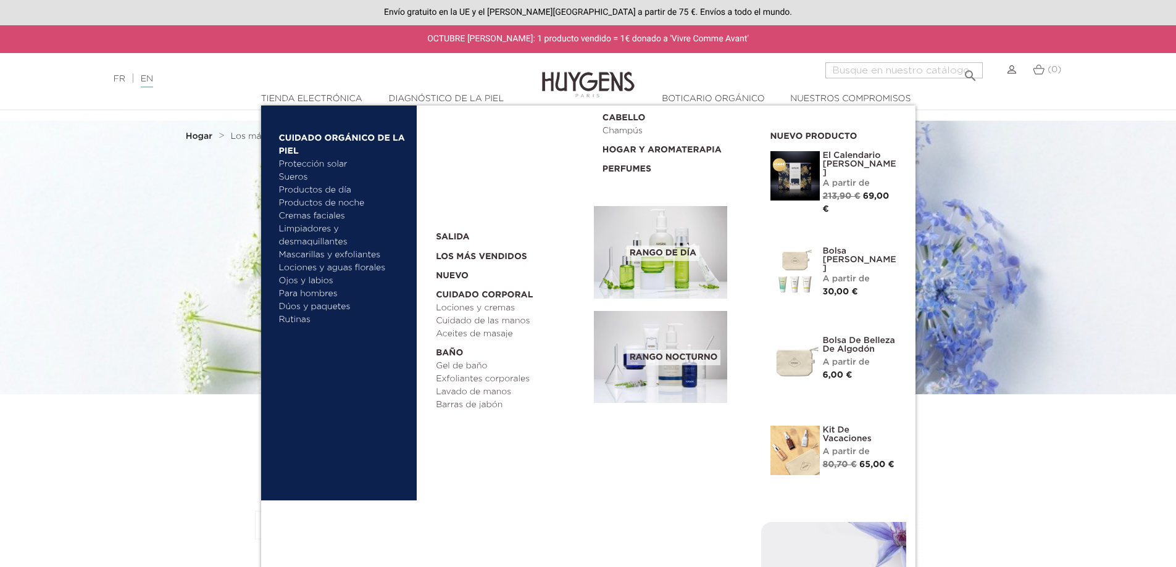
click at [307, 134] on font "Cuidado orgánico de la piel" at bounding box center [342, 145] width 126 height 22
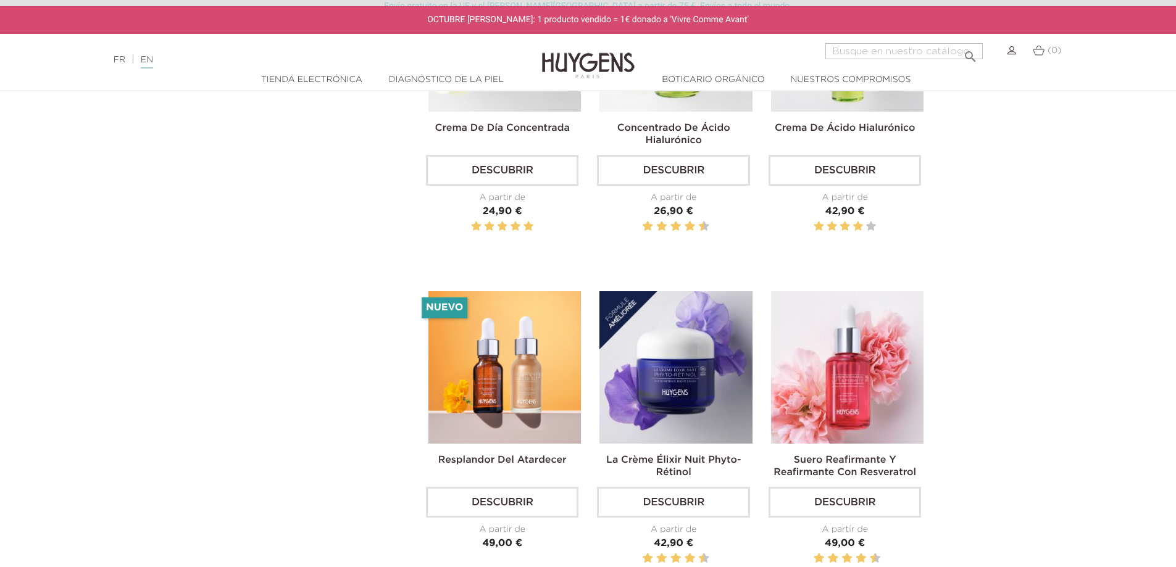
scroll to position [494, 0]
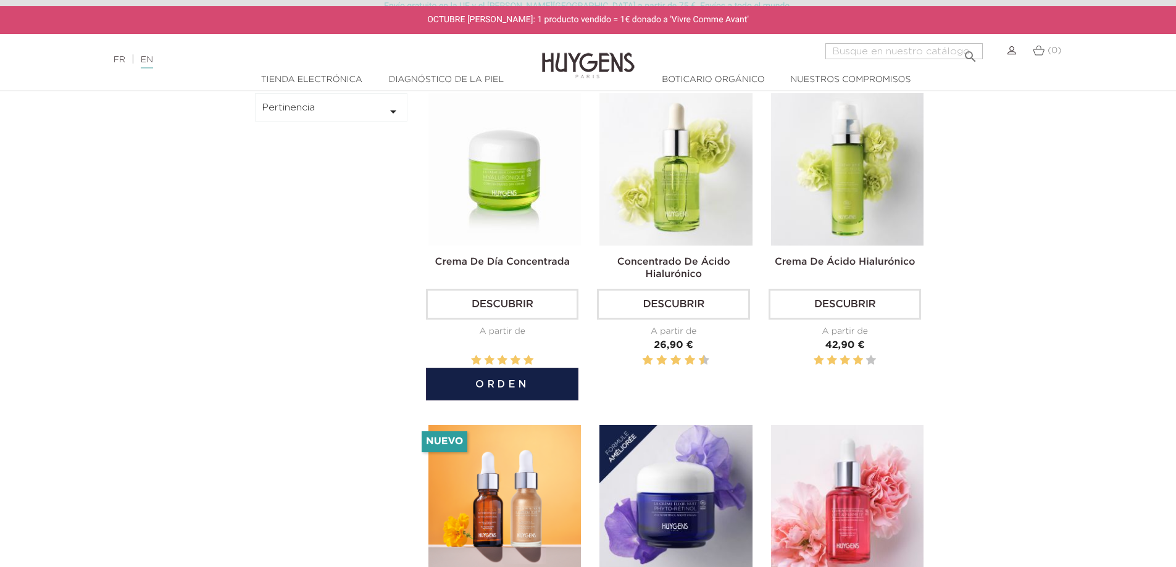
click at [522, 262] on font "Crema de día concentrada" at bounding box center [502, 262] width 135 height 10
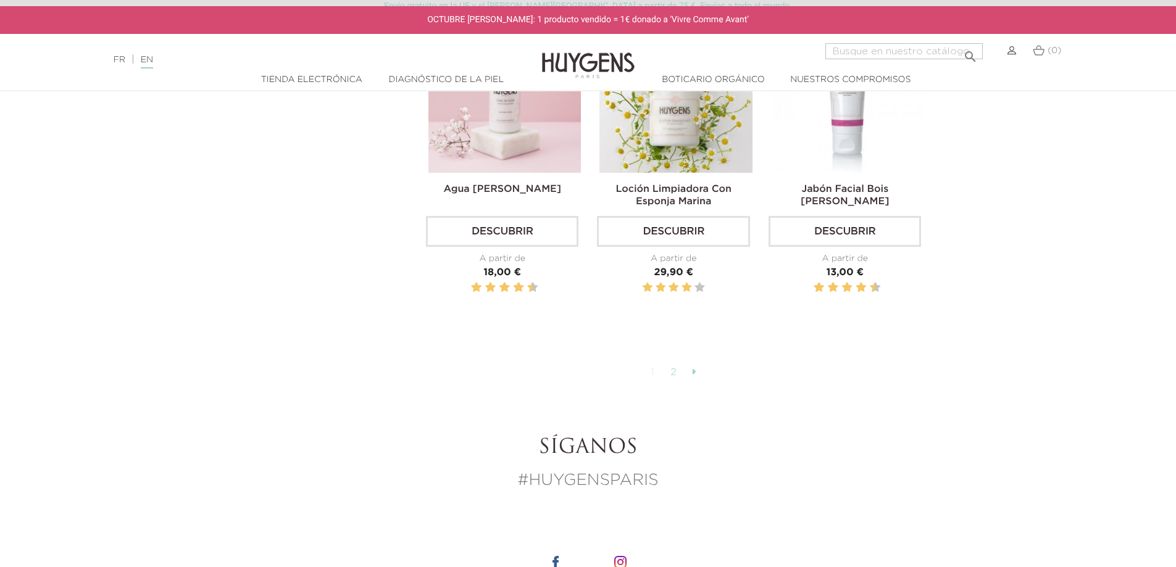
scroll to position [3333, 0]
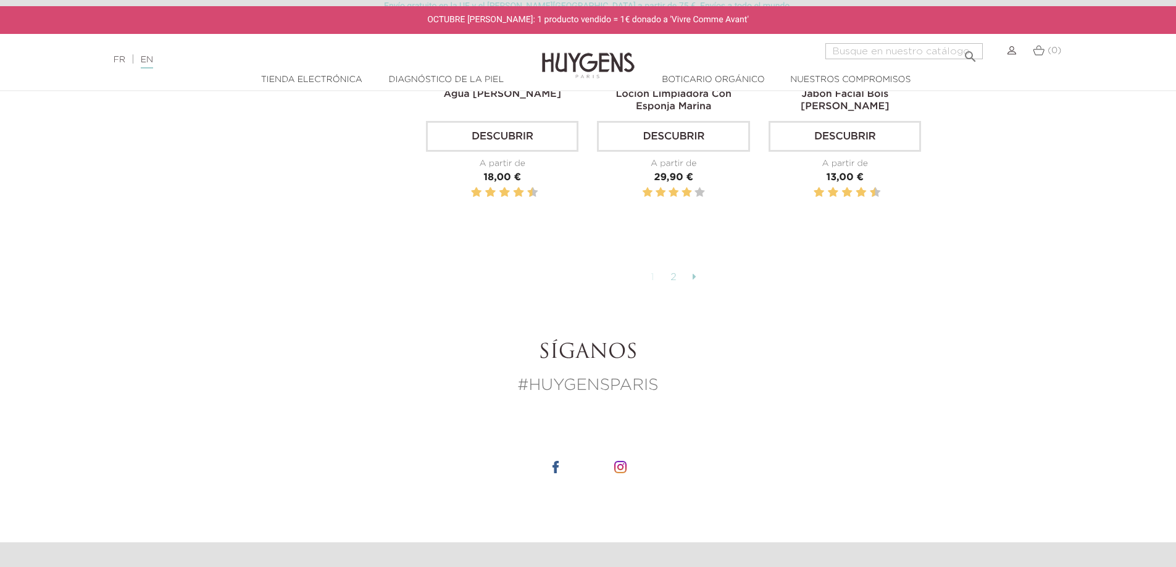
click at [671, 273] on font "2" at bounding box center [673, 278] width 7 height 10
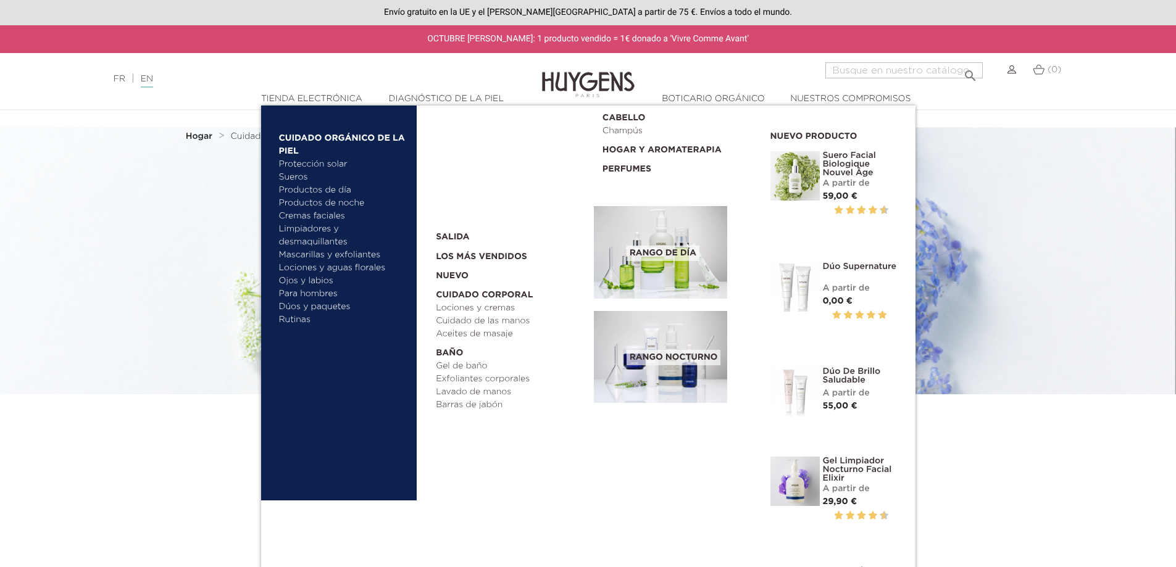
click at [317, 214] on font "Cremas faciales" at bounding box center [312, 216] width 66 height 9
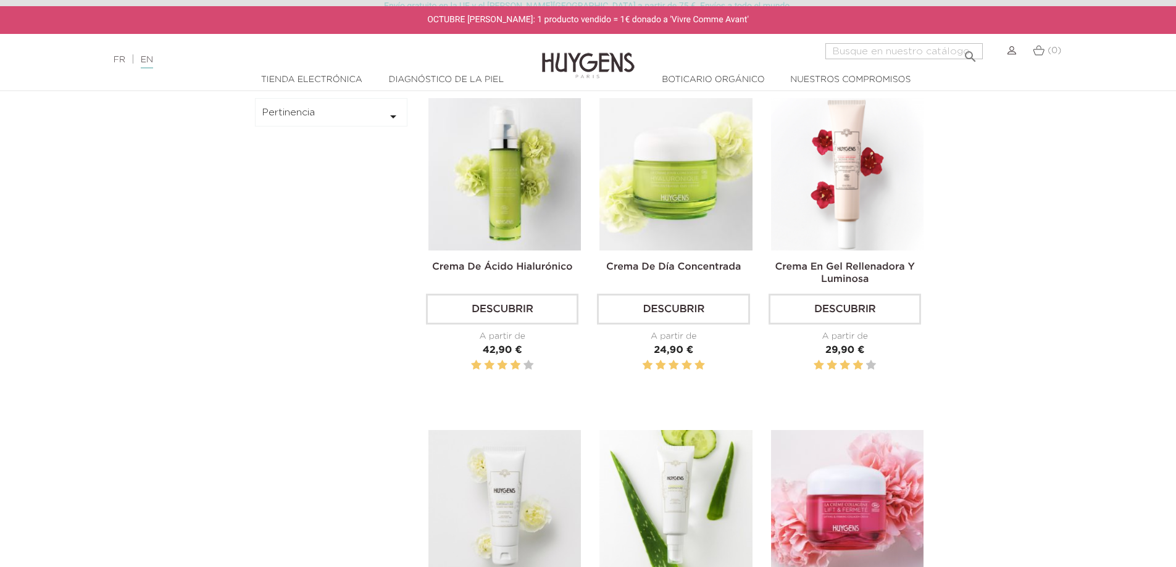
scroll to position [432, 0]
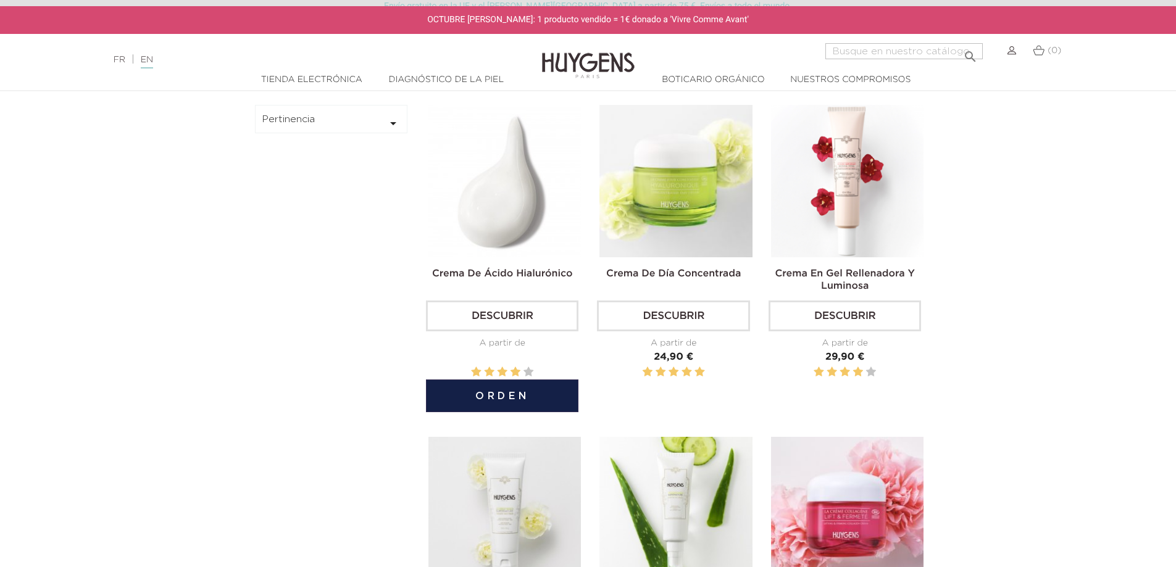
click at [498, 279] on font "Crema de ácido hialurónico" at bounding box center [502, 274] width 141 height 10
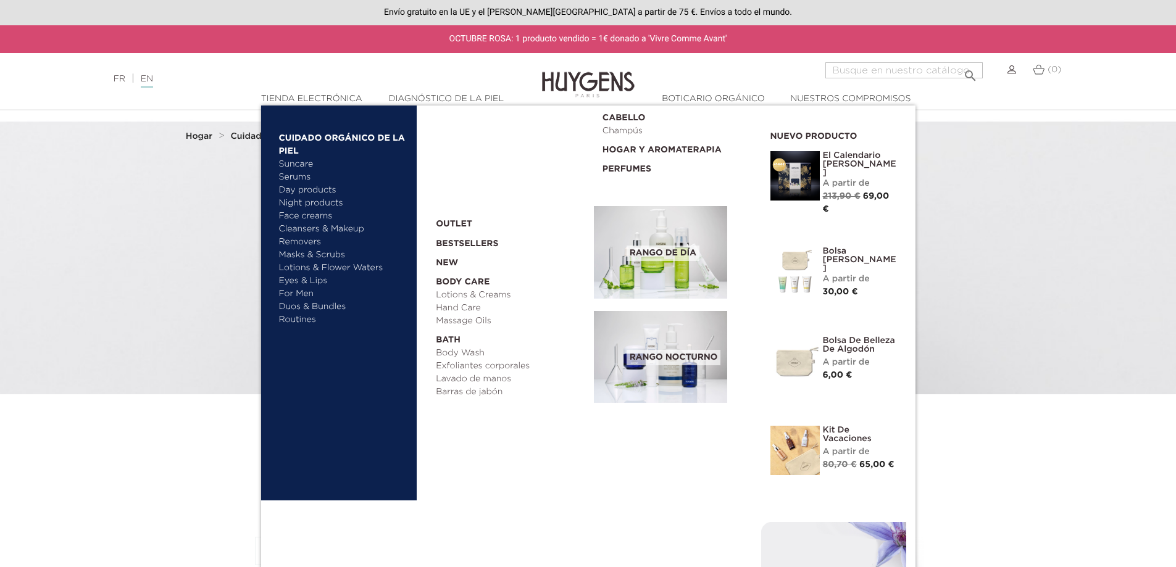
click at [307, 95] on font "Tienda electrónica" at bounding box center [311, 98] width 101 height 9
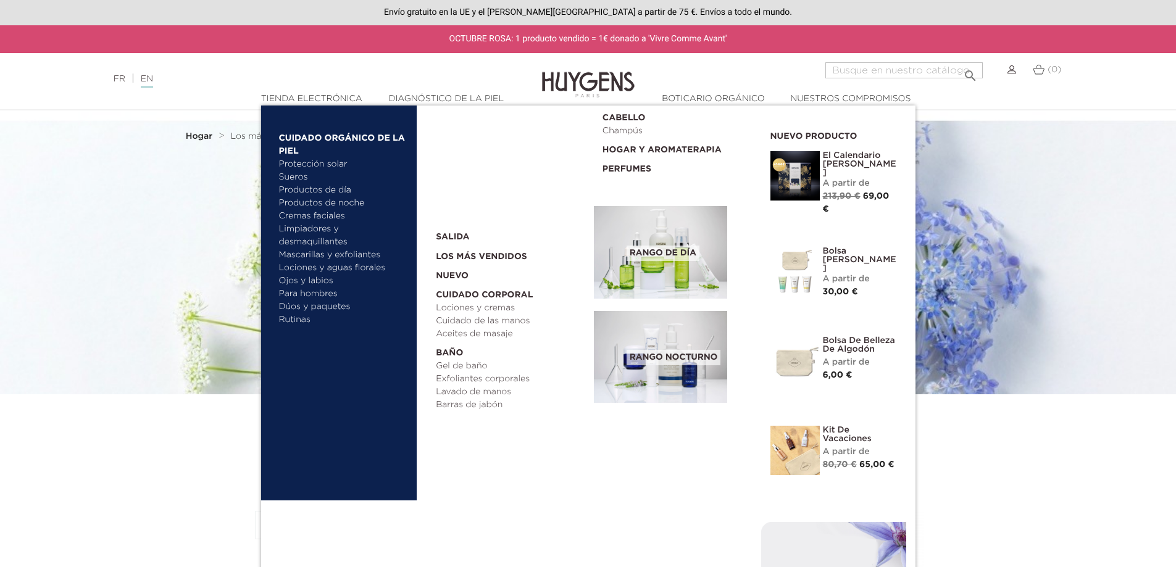
click at [894, 66] on input "Buscar" at bounding box center [903, 70] width 157 height 16
type input "travel"
click at [959, 59] on button " Buscar" at bounding box center [970, 67] width 22 height 17
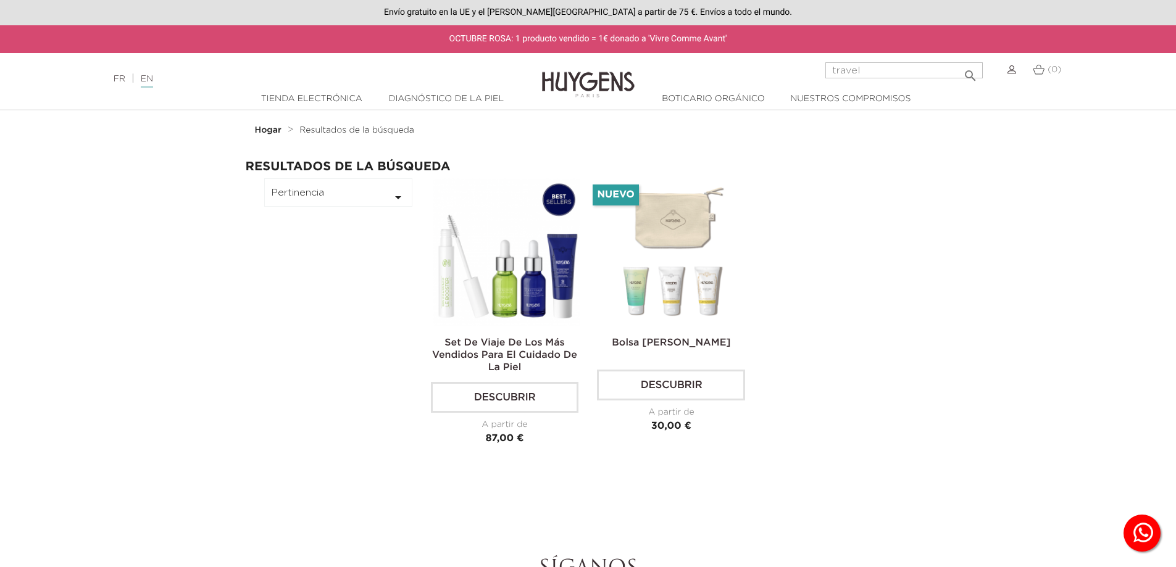
click at [591, 84] on img at bounding box center [588, 76] width 93 height 48
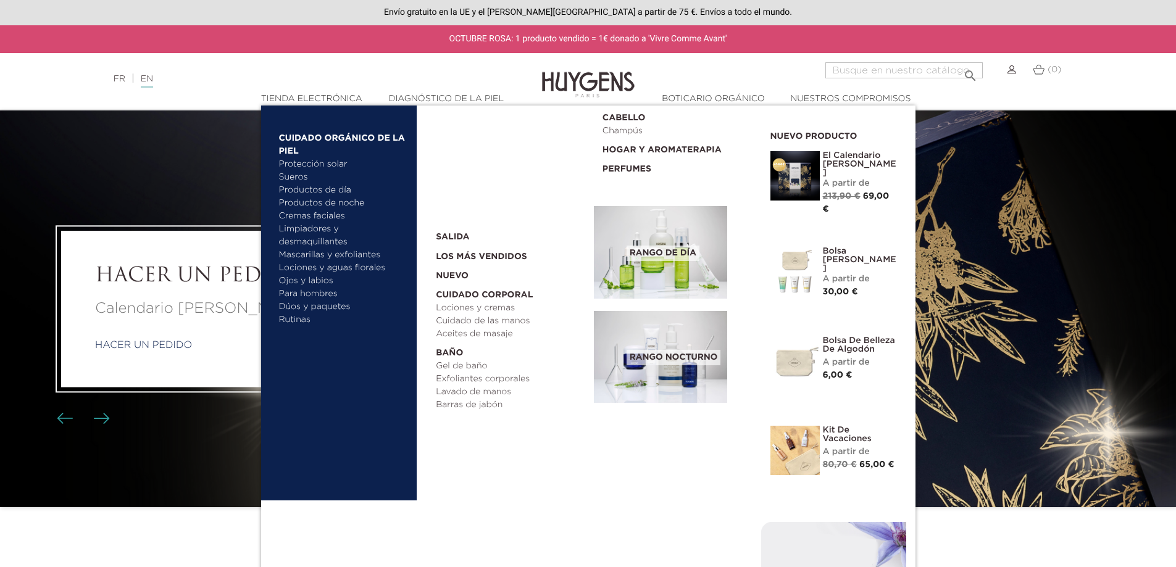
click at [839, 159] on font "El calendario [PERSON_NAME]" at bounding box center [859, 164] width 73 height 26
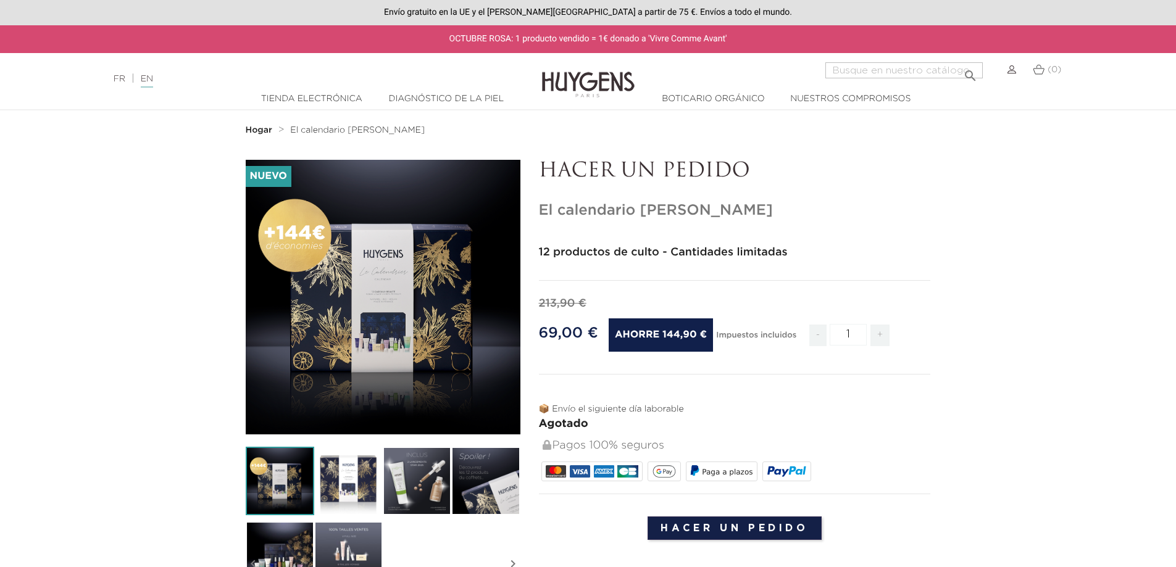
click at [357, 541] on img at bounding box center [348, 556] width 69 height 69
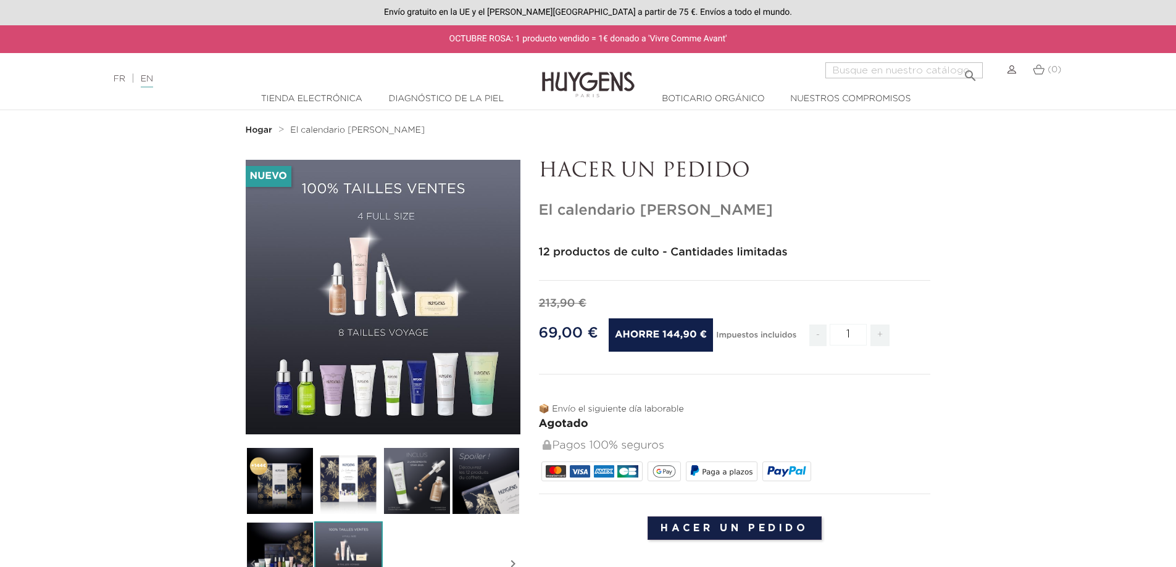
click at [296, 542] on img at bounding box center [280, 556] width 69 height 69
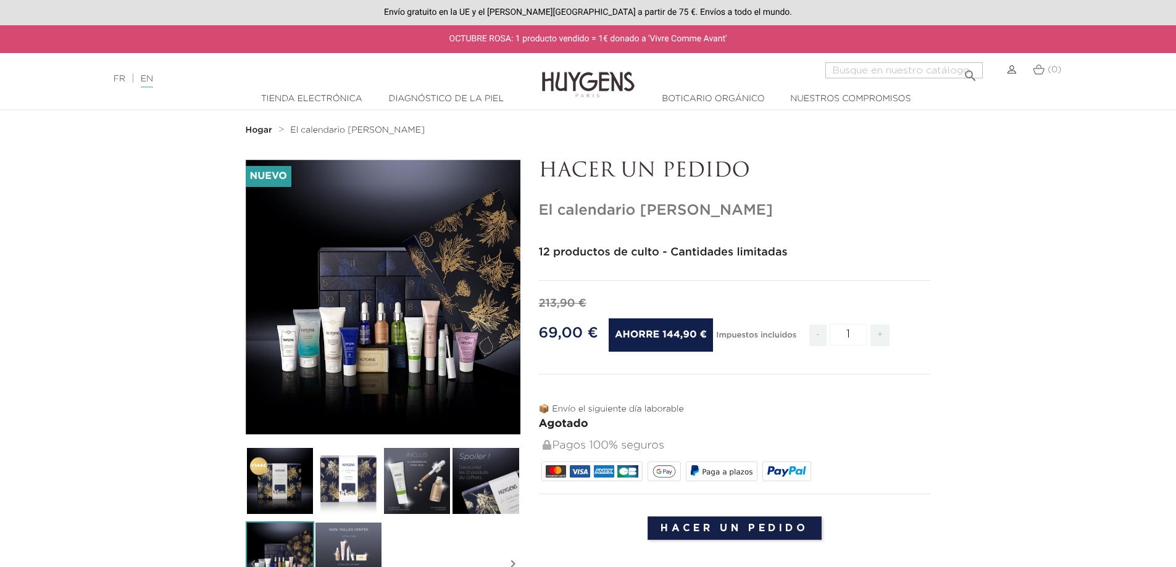
click at [354, 541] on img at bounding box center [348, 556] width 69 height 69
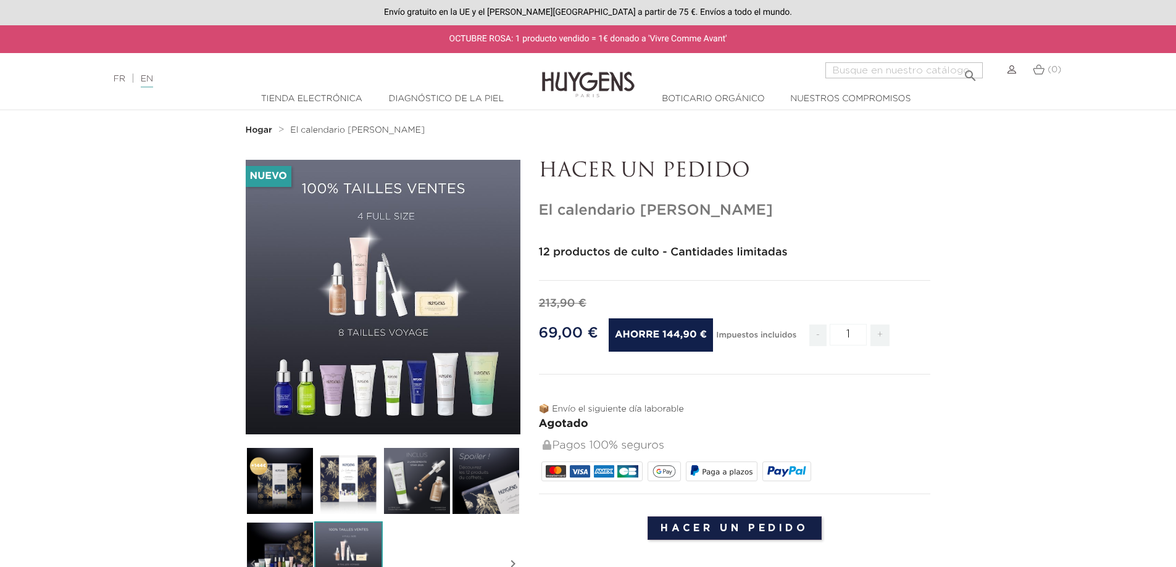
click at [368, 312] on font "" at bounding box center [383, 318] width 62 height 62
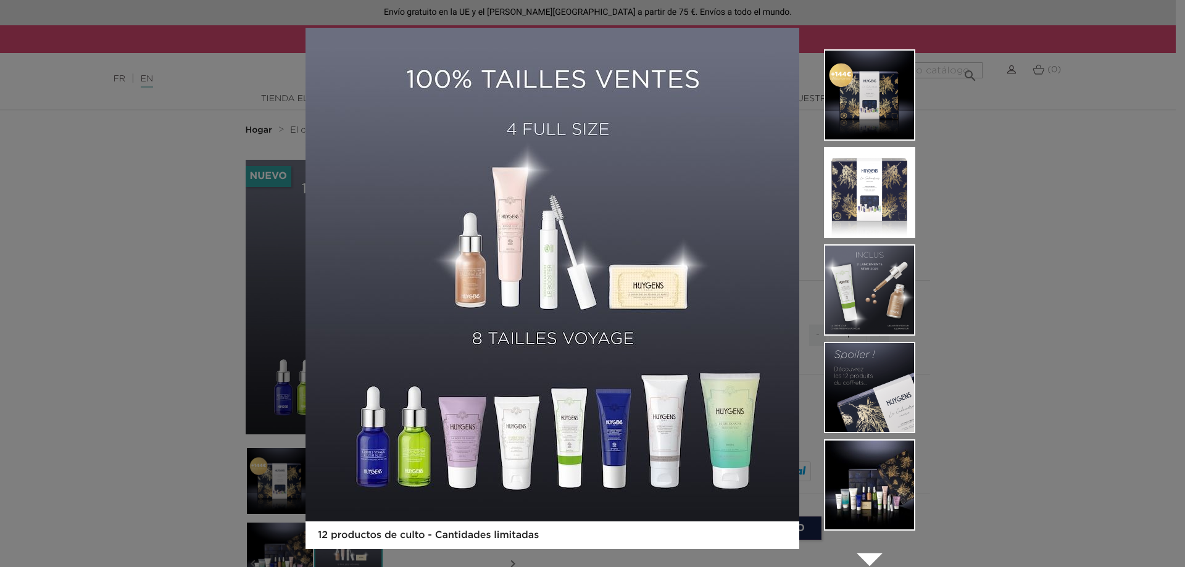
click at [1074, 308] on div "12 productos de culto - Cantidades limitadas  " at bounding box center [592, 283] width 1185 height 567
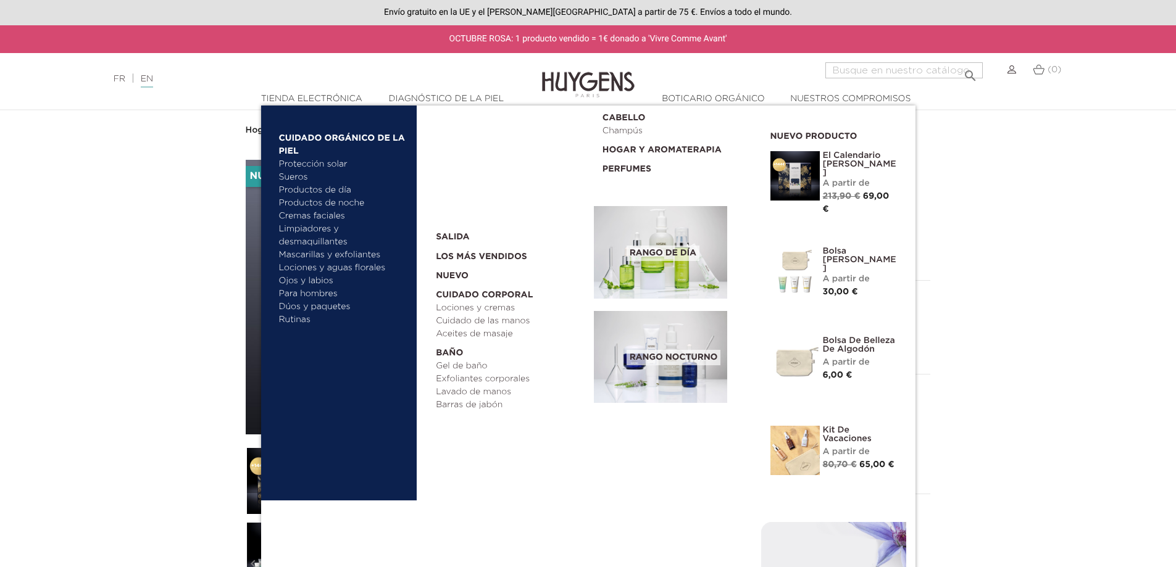
click at [301, 190] on font "Productos de día" at bounding box center [315, 190] width 72 height 9
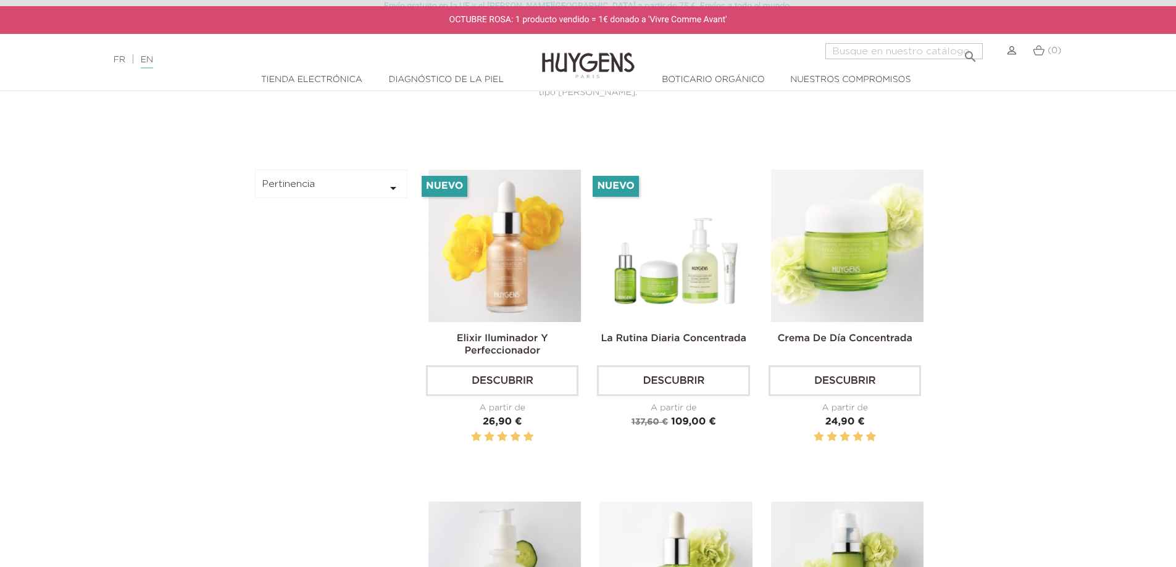
scroll to position [370, 0]
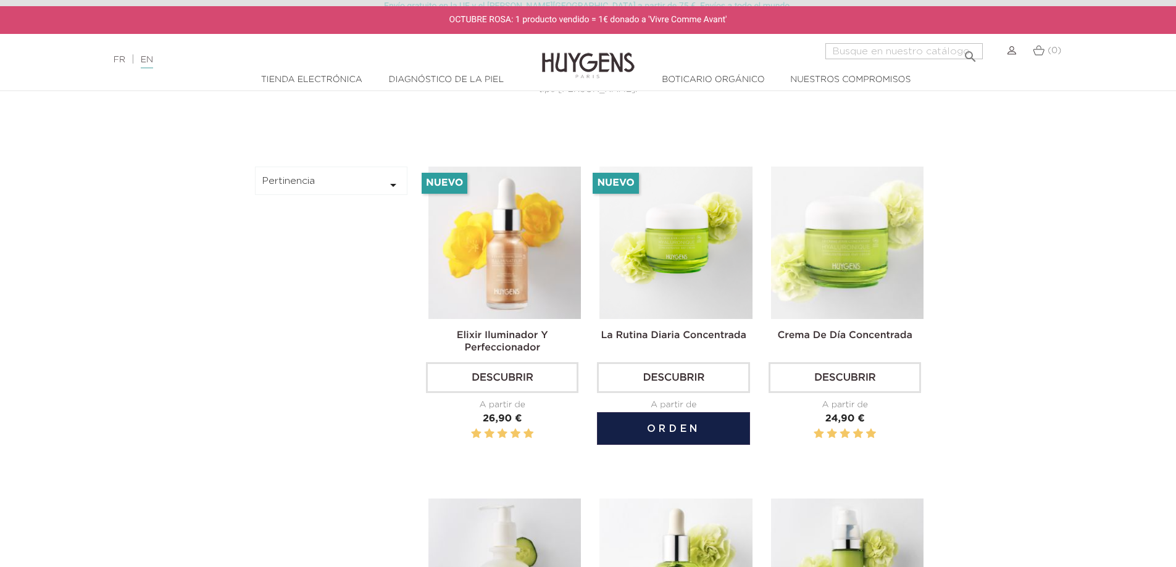
click at [679, 309] on img at bounding box center [675, 243] width 152 height 152
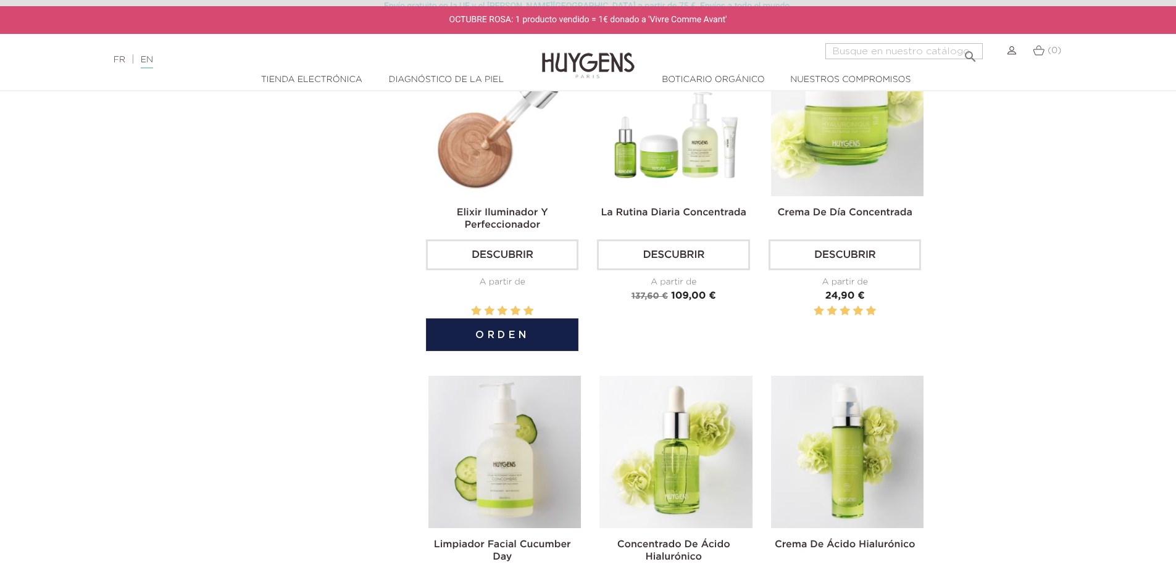
scroll to position [494, 0]
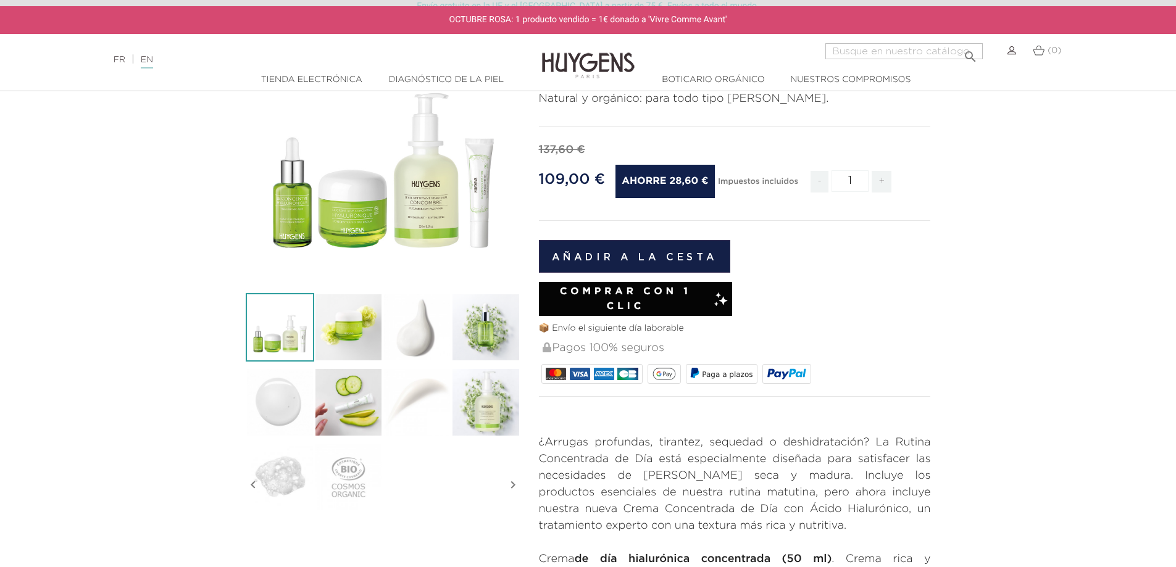
scroll to position [185, 0]
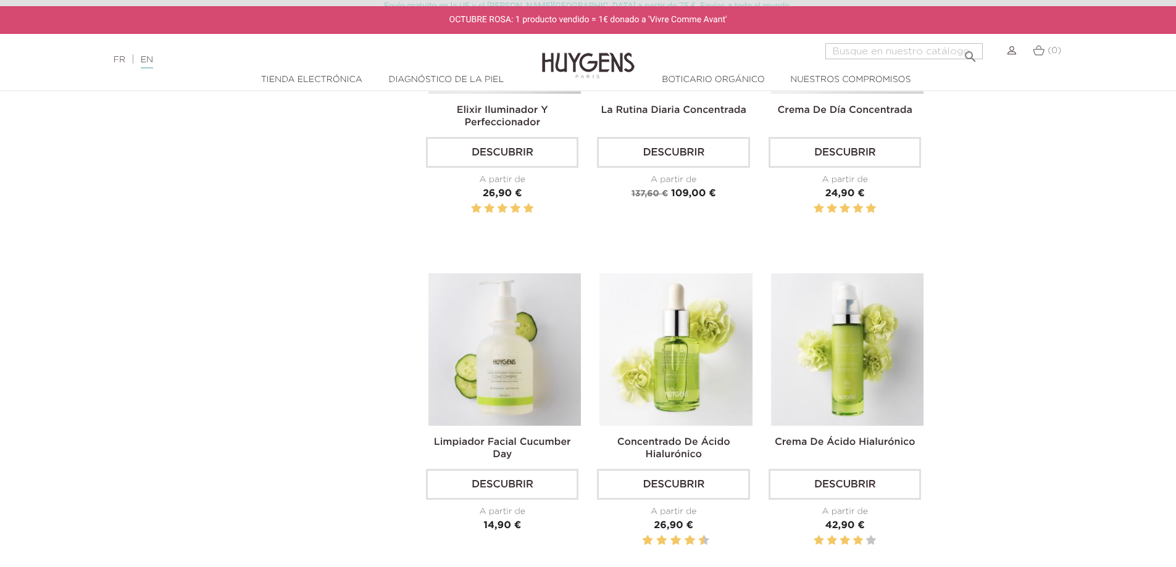
scroll to position [617, 0]
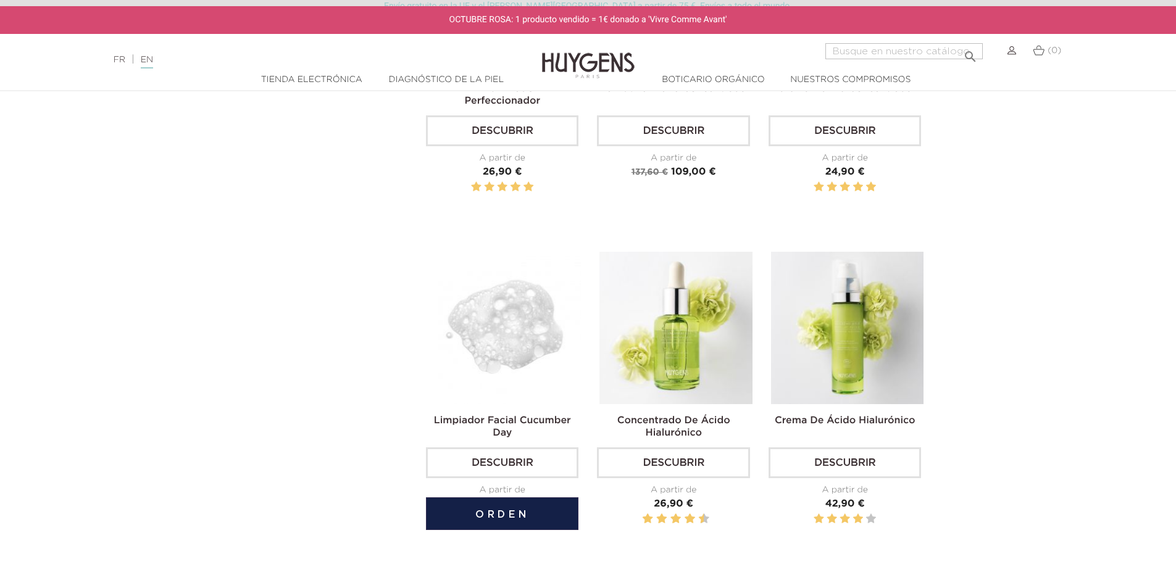
click at [517, 419] on font "Limpiador facial Cucumber Day" at bounding box center [502, 427] width 137 height 22
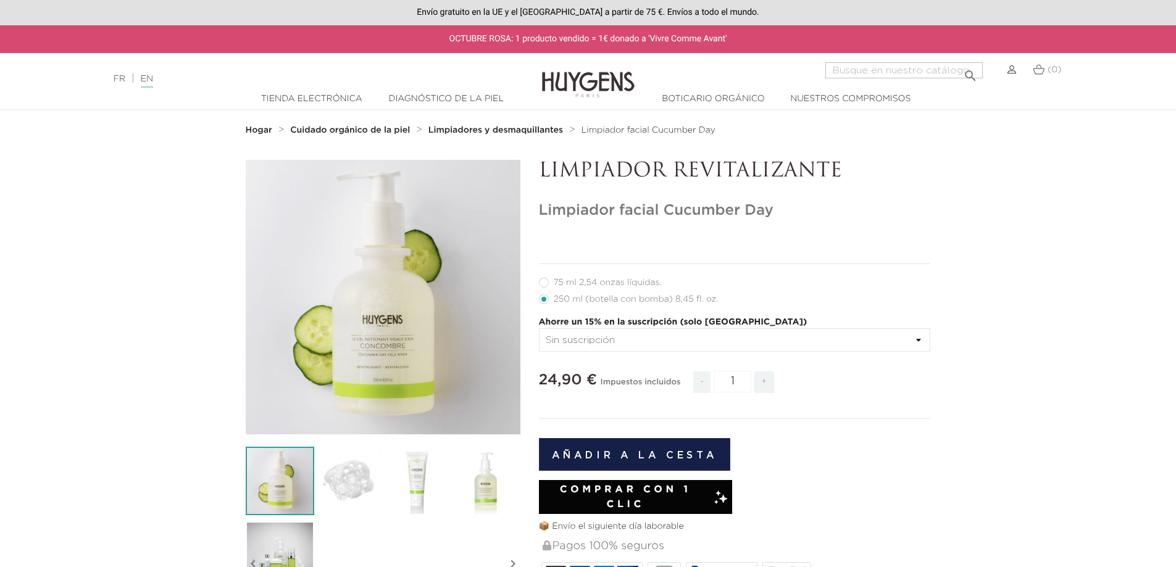
click at [408, 486] on img at bounding box center [417, 481] width 69 height 69
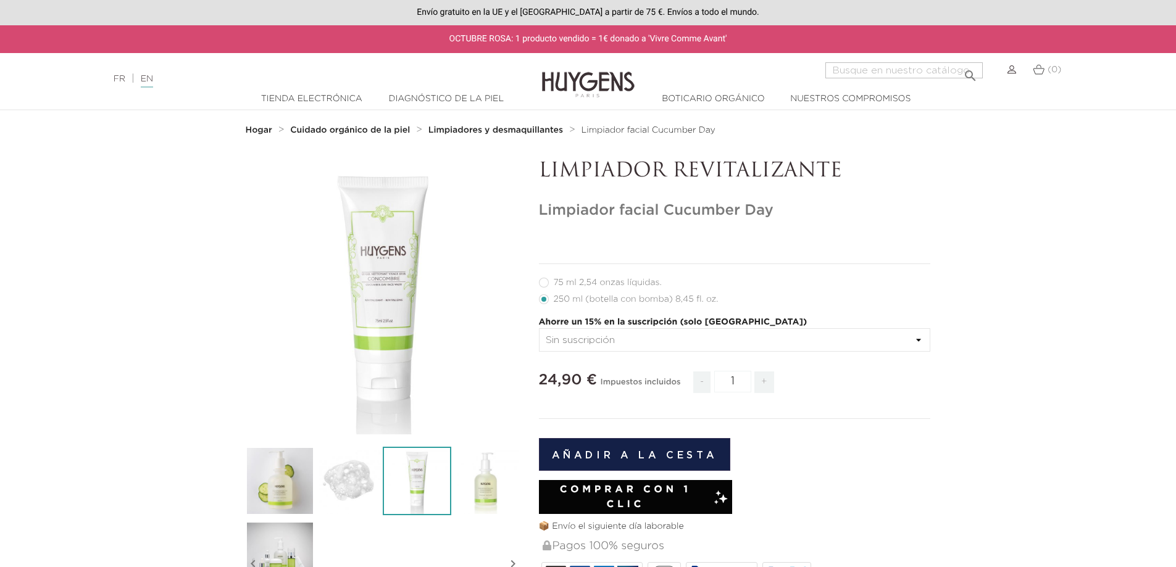
click at [336, 332] on div "" at bounding box center [383, 297] width 275 height 275
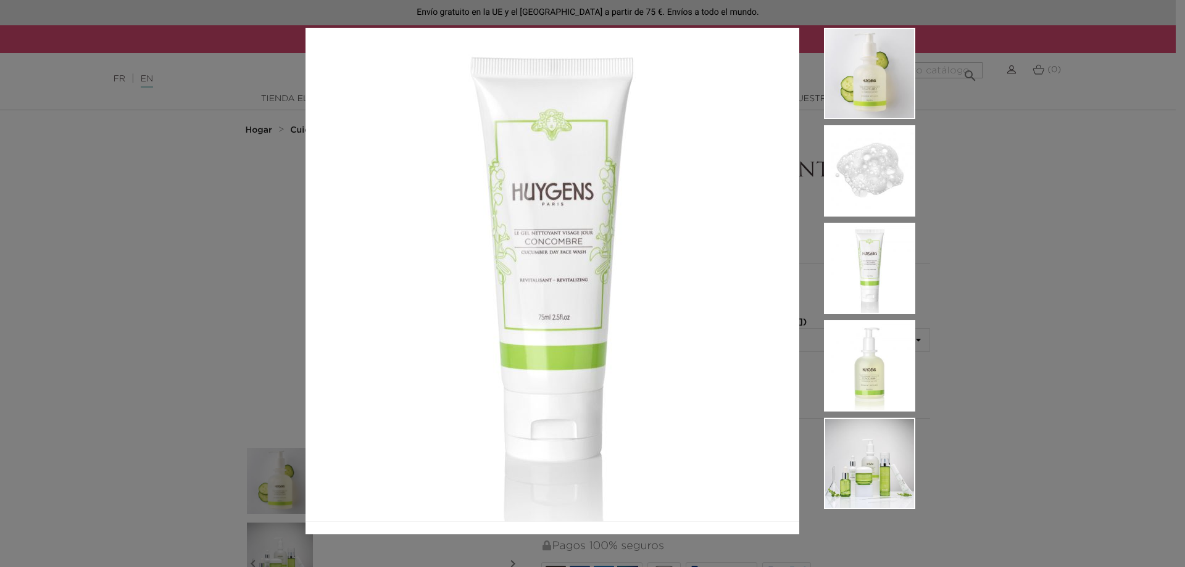
click at [254, 280] on div at bounding box center [592, 283] width 1185 height 567
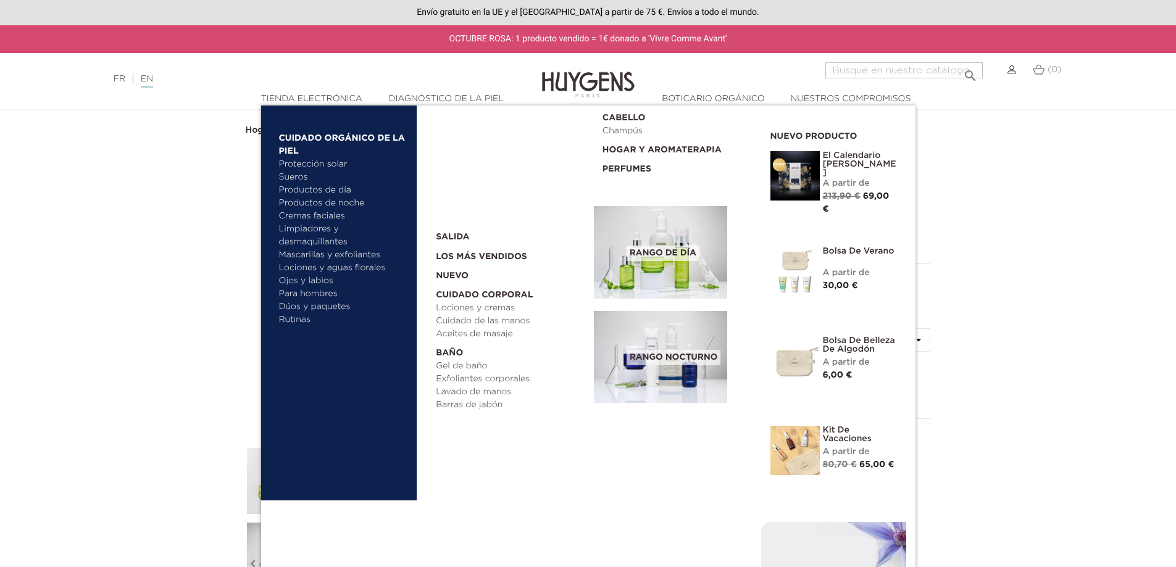
click at [444, 269] on link "Nuevo" at bounding box center [510, 273] width 149 height 19
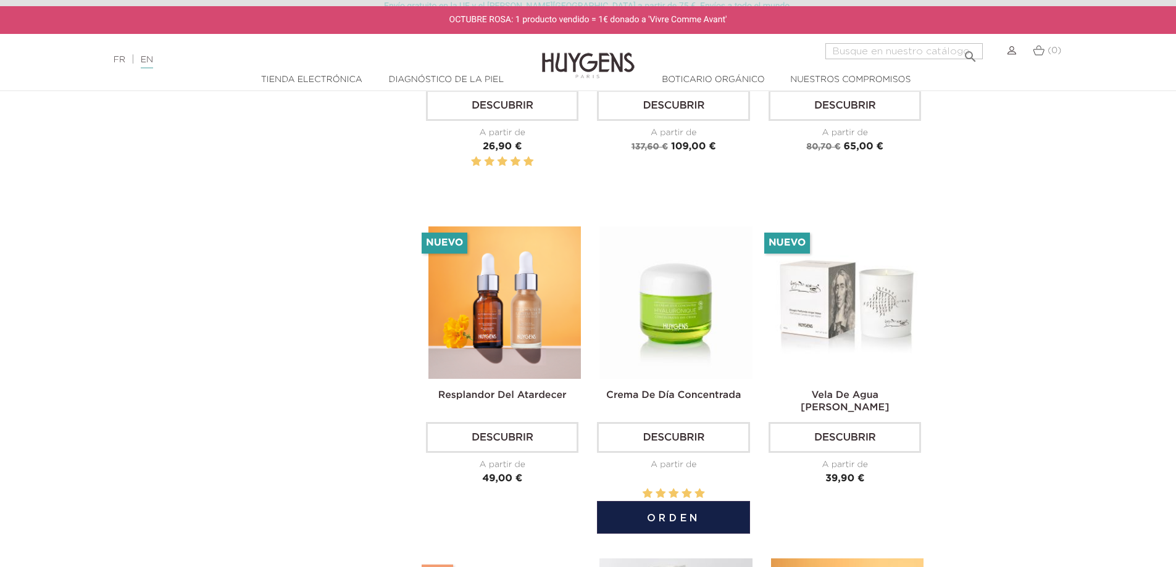
scroll to position [617, 0]
click at [680, 402] on h2 "Crema de día concentrada" at bounding box center [673, 400] width 152 height 25
click at [682, 393] on font "Crema de día concentrada" at bounding box center [673, 395] width 135 height 10
